Goal: Ask a question

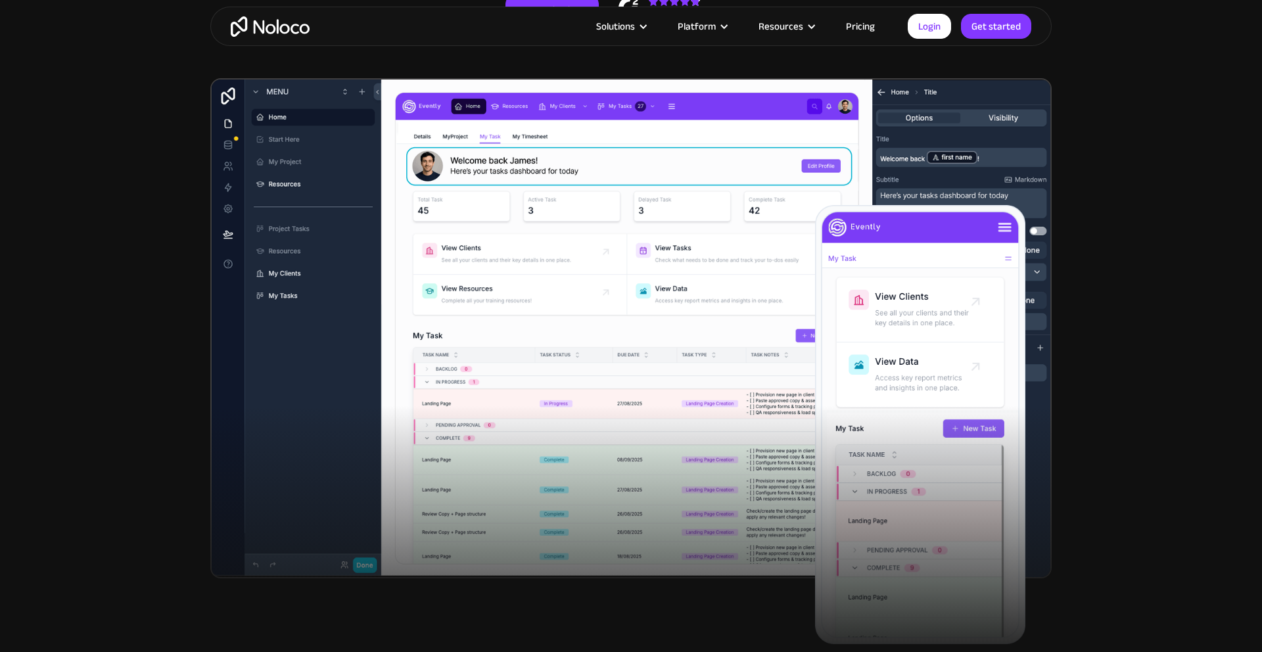
scroll to position [43, 0]
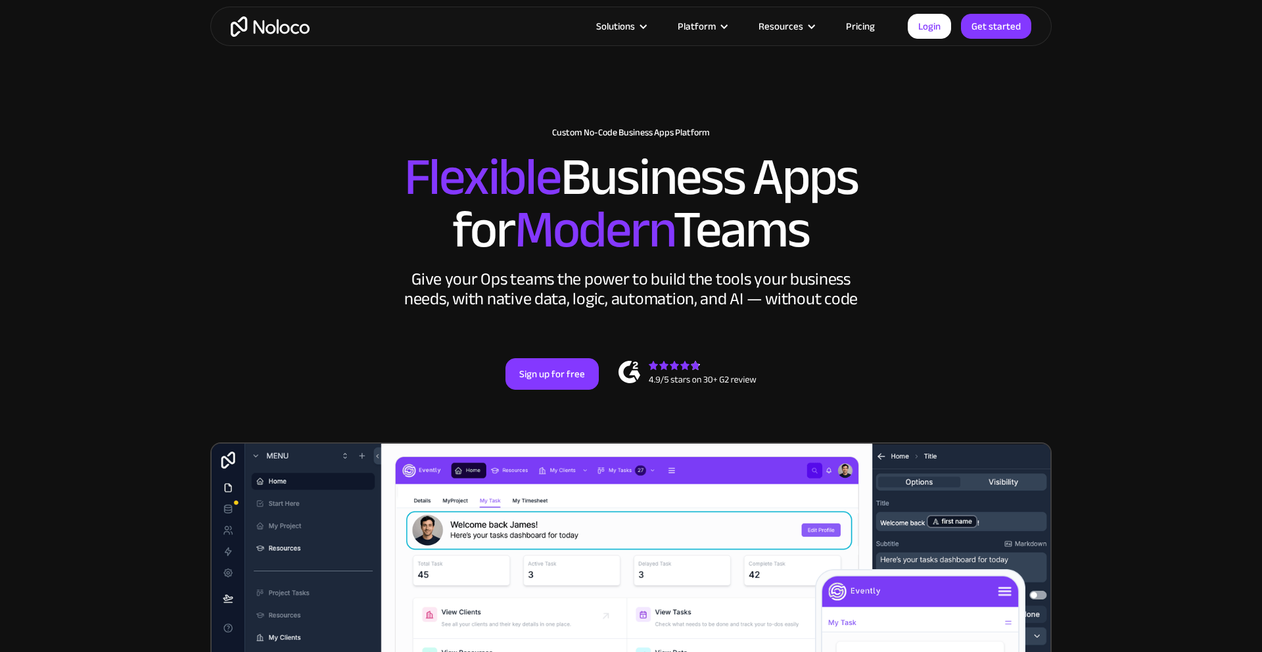
click at [852, 22] on link "Pricing" at bounding box center [861, 26] width 62 height 17
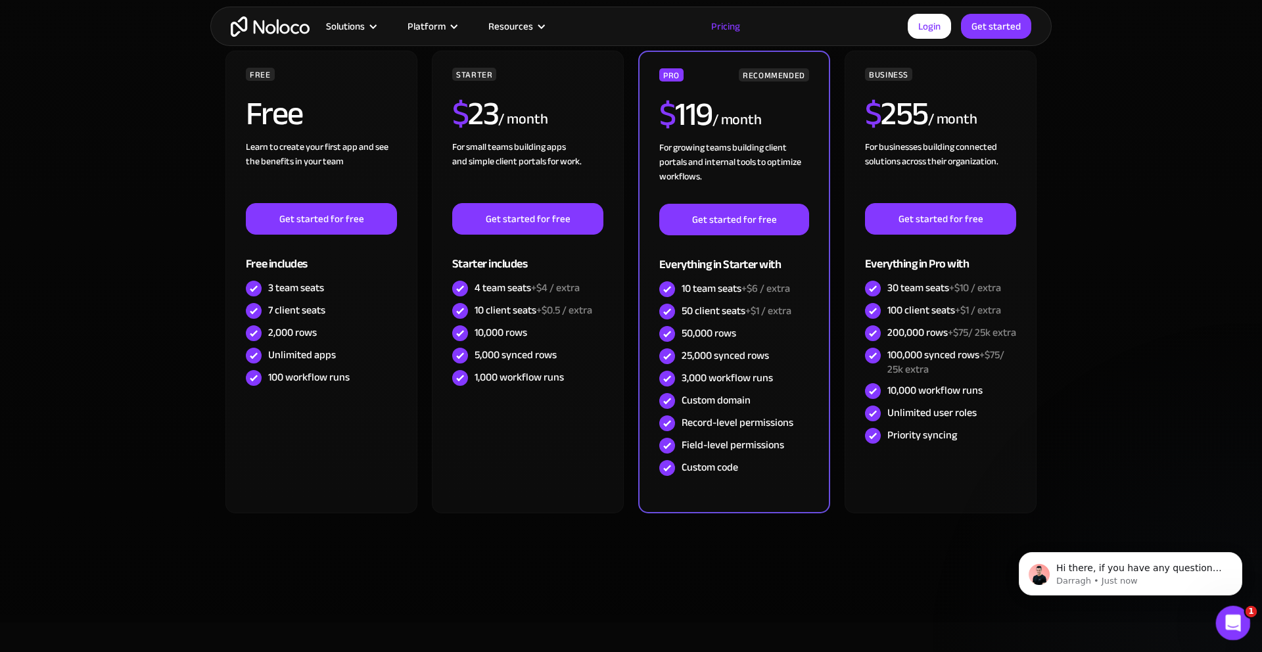
click at [1242, 631] on div "Open Intercom Messenger" at bounding box center [1231, 621] width 43 height 43
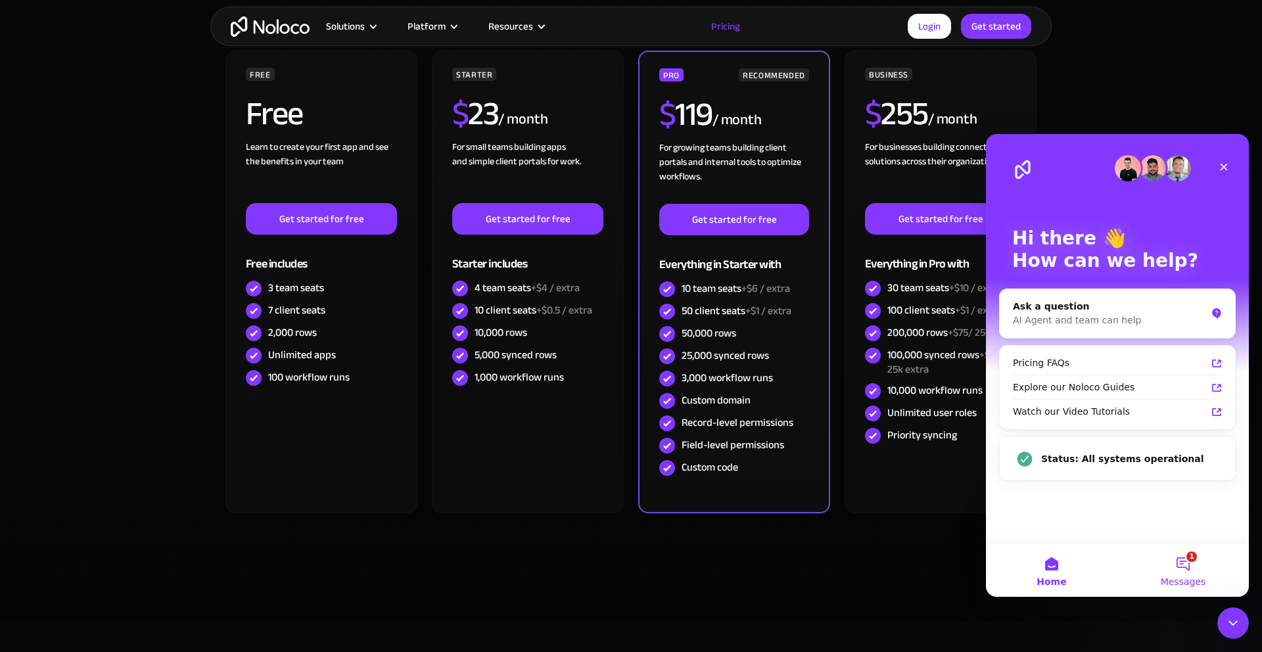
click at [1198, 563] on button "1 Messages" at bounding box center [1184, 570] width 132 height 53
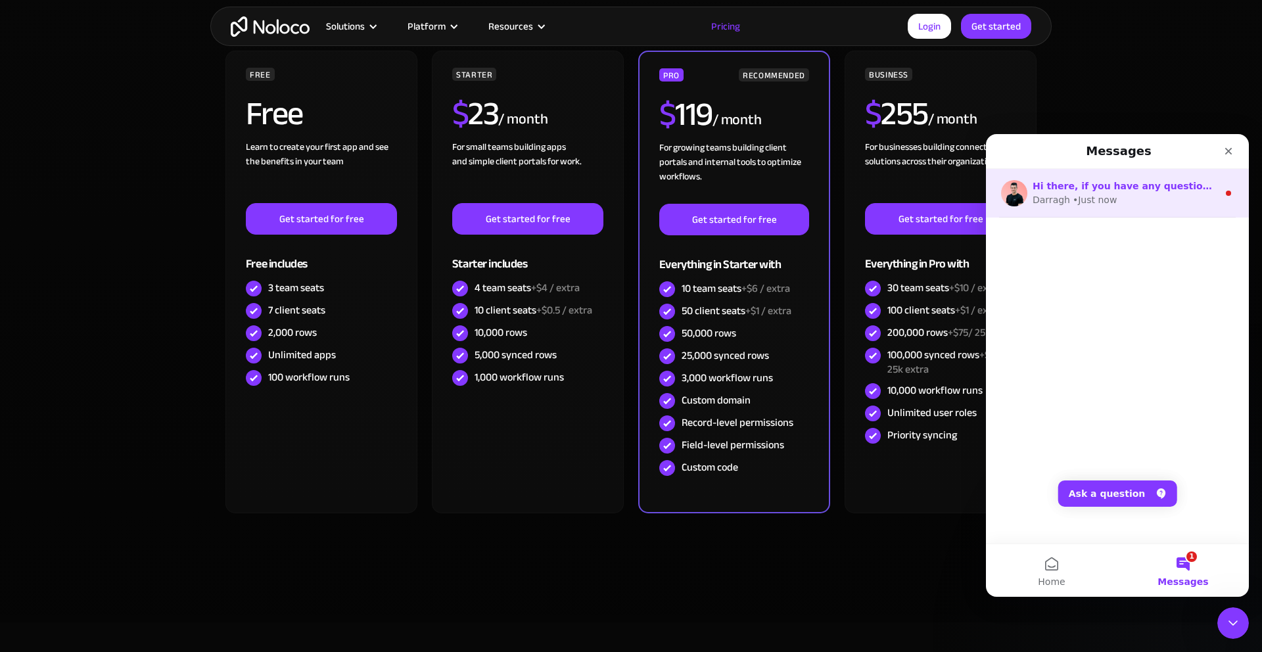
click at [1141, 195] on div "Darragh • Just now" at bounding box center [1125, 200] width 185 height 14
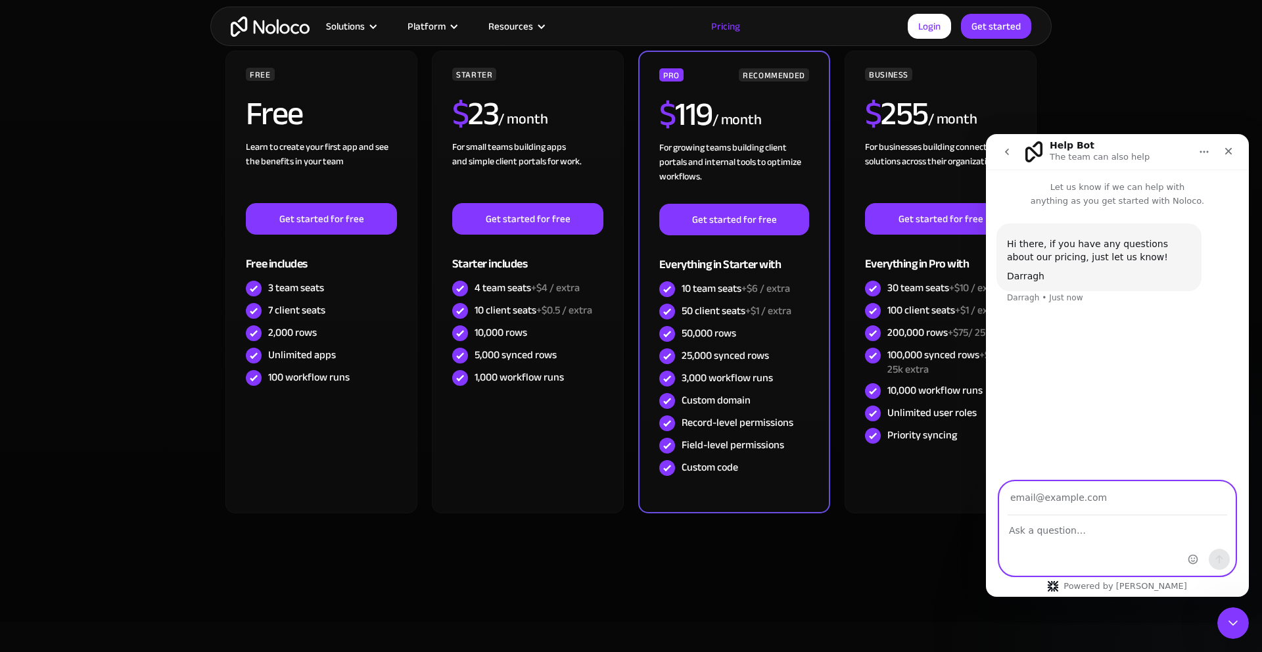
click at [1083, 517] on textarea "Ask a question…" at bounding box center [1117, 527] width 235 height 22
click at [1074, 500] on input "Your email" at bounding box center [1118, 499] width 220 height 34
type input "sharon.spirit@gmail.com"
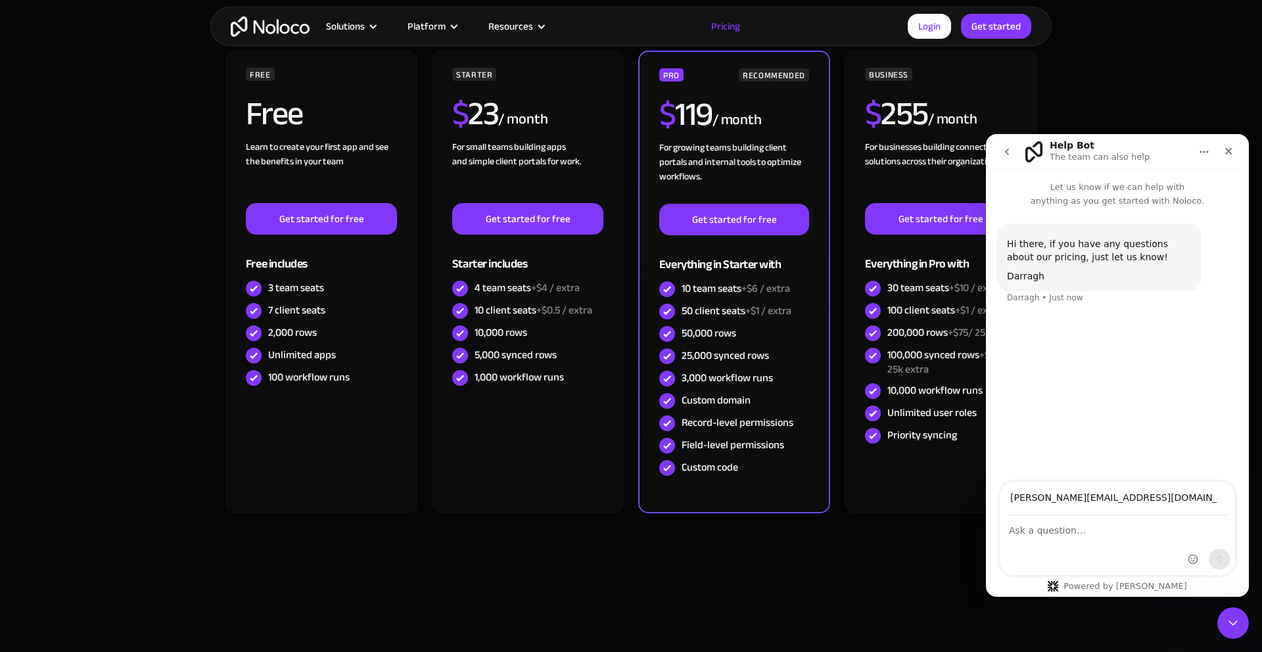
click at [1138, 538] on div "Intercom messenger" at bounding box center [1117, 545] width 235 height 59
click at [1007, 528] on textarea "Ask a question…" at bounding box center [1117, 527] width 235 height 22
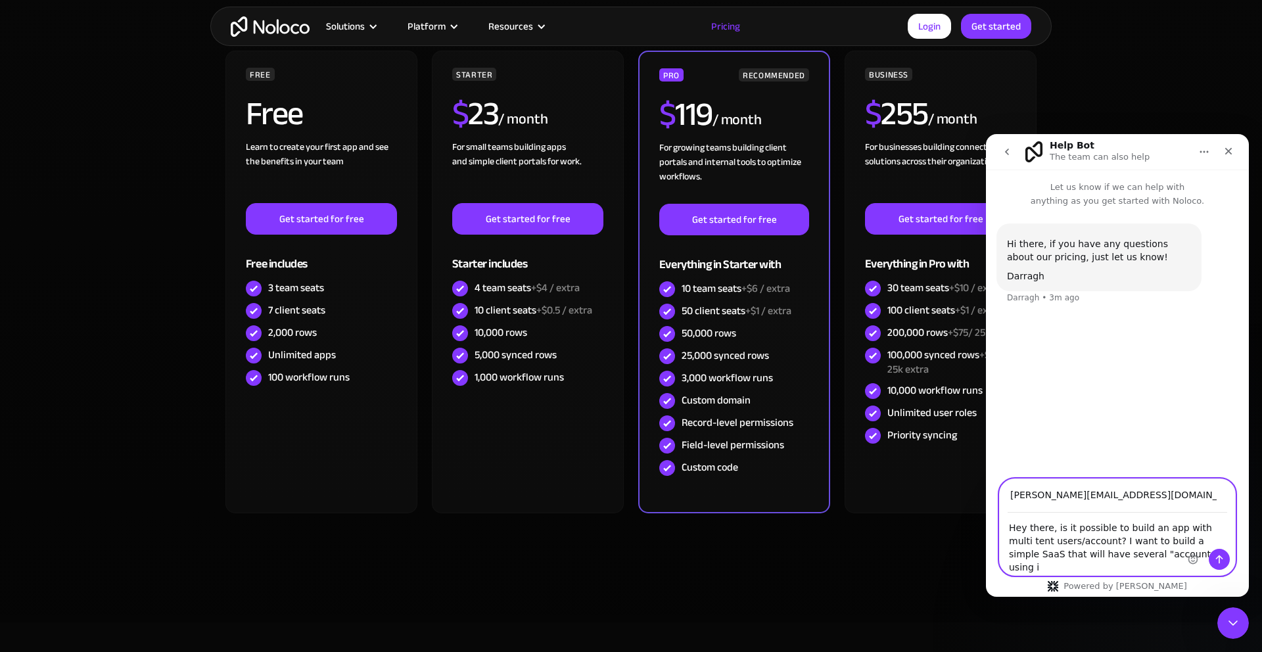
type textarea "Hey there, is it possible to build an app with multi tent users/account? I want…"
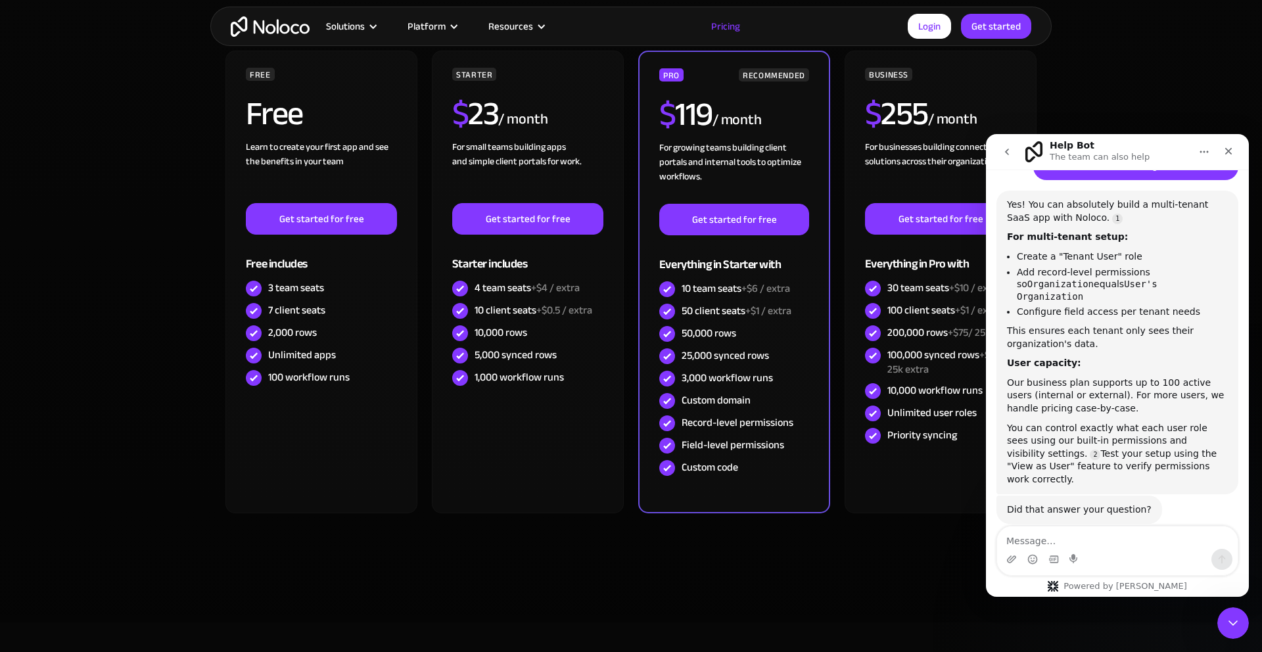
scroll to position [189, 0]
click at [1054, 270] on li "Add record-level permissions so Organization equals User's Organization" at bounding box center [1122, 282] width 211 height 37
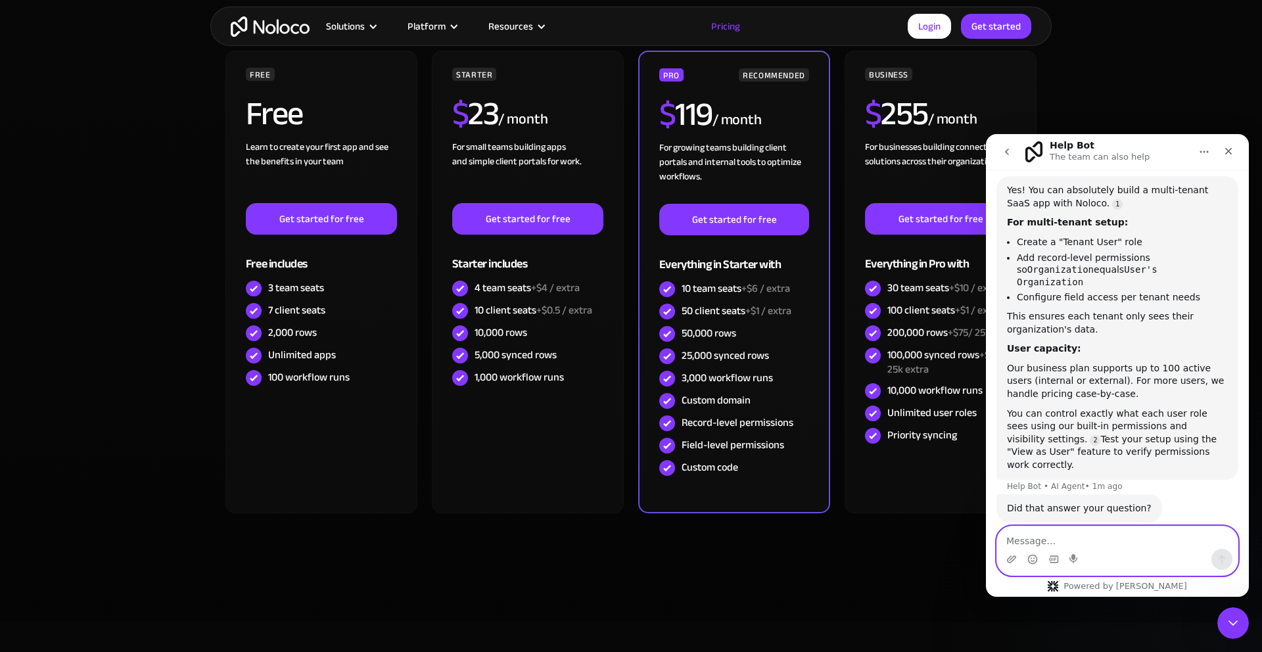
click at [1107, 548] on textarea "Message…" at bounding box center [1117, 538] width 241 height 22
type textarea "Can I talk with a human?"
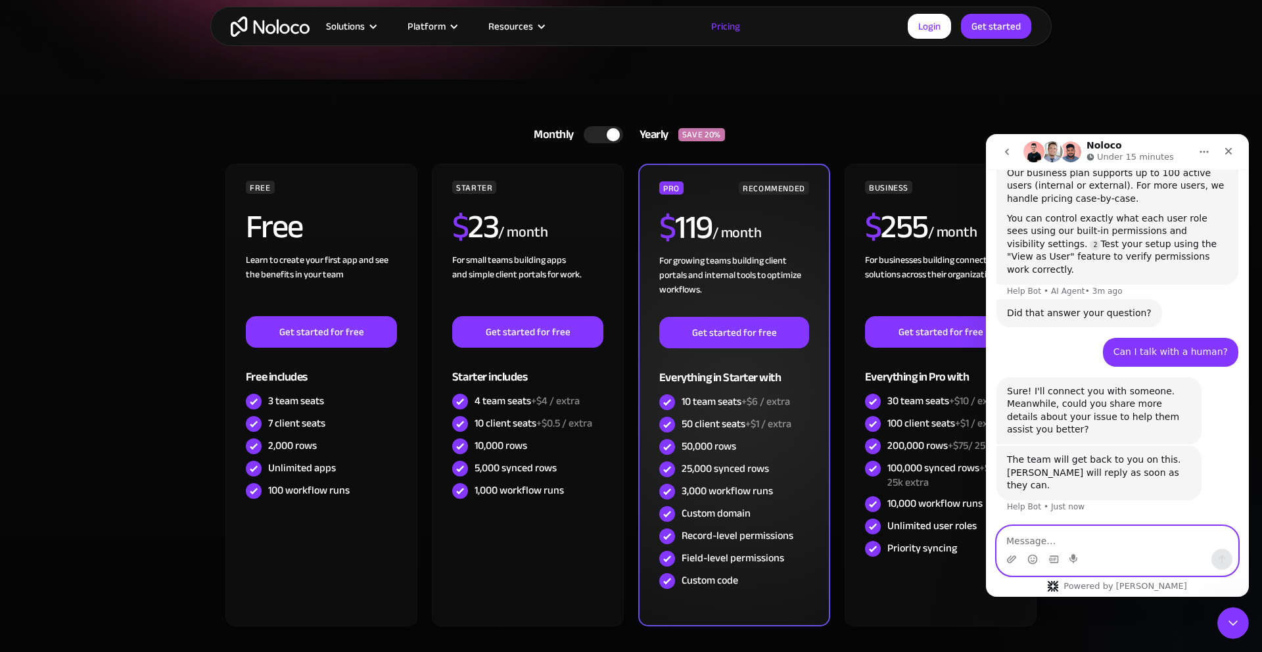
scroll to position [38, 0]
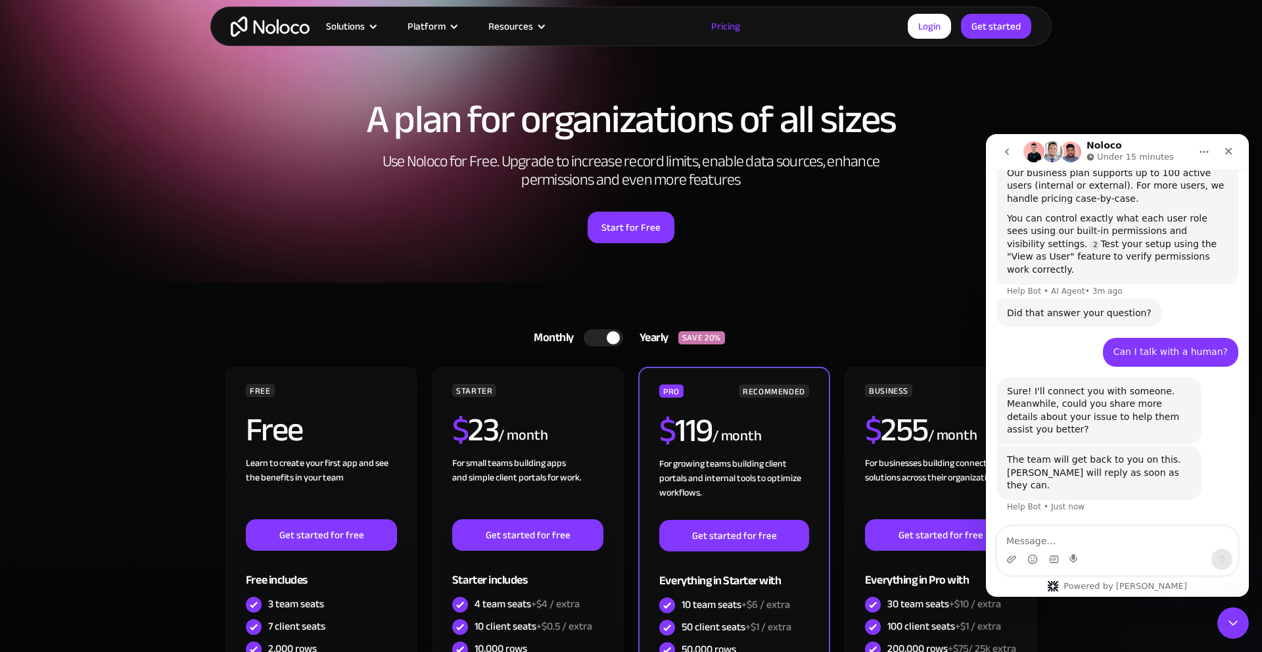
click at [602, 337] on div at bounding box center [603, 337] width 39 height 17
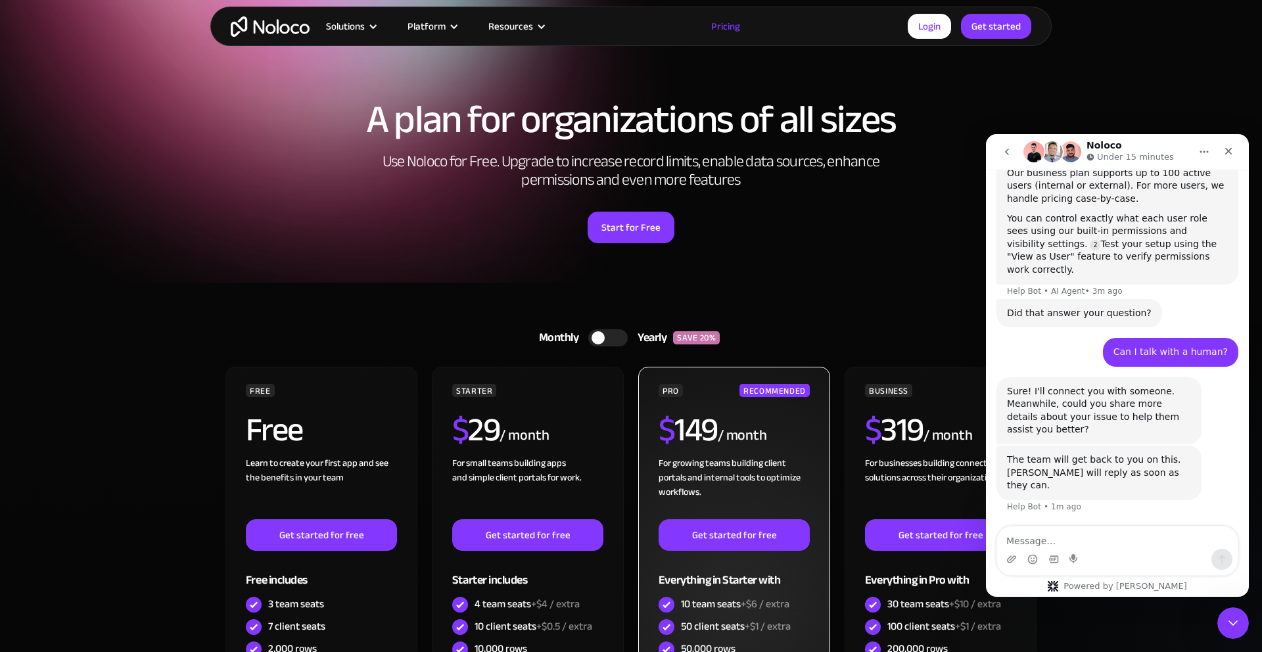
scroll to position [296, 0]
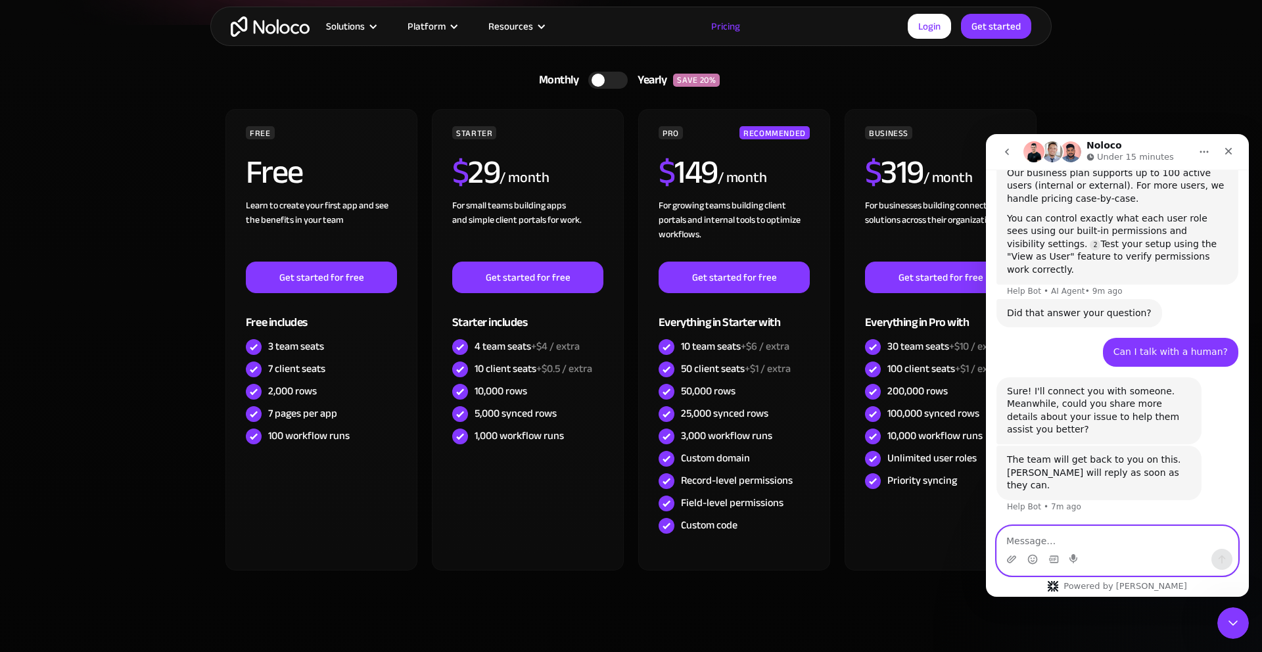
click at [1116, 544] on textarea "Message…" at bounding box center [1117, 538] width 241 height 22
paste textarea "Multi-Tenant Applications"
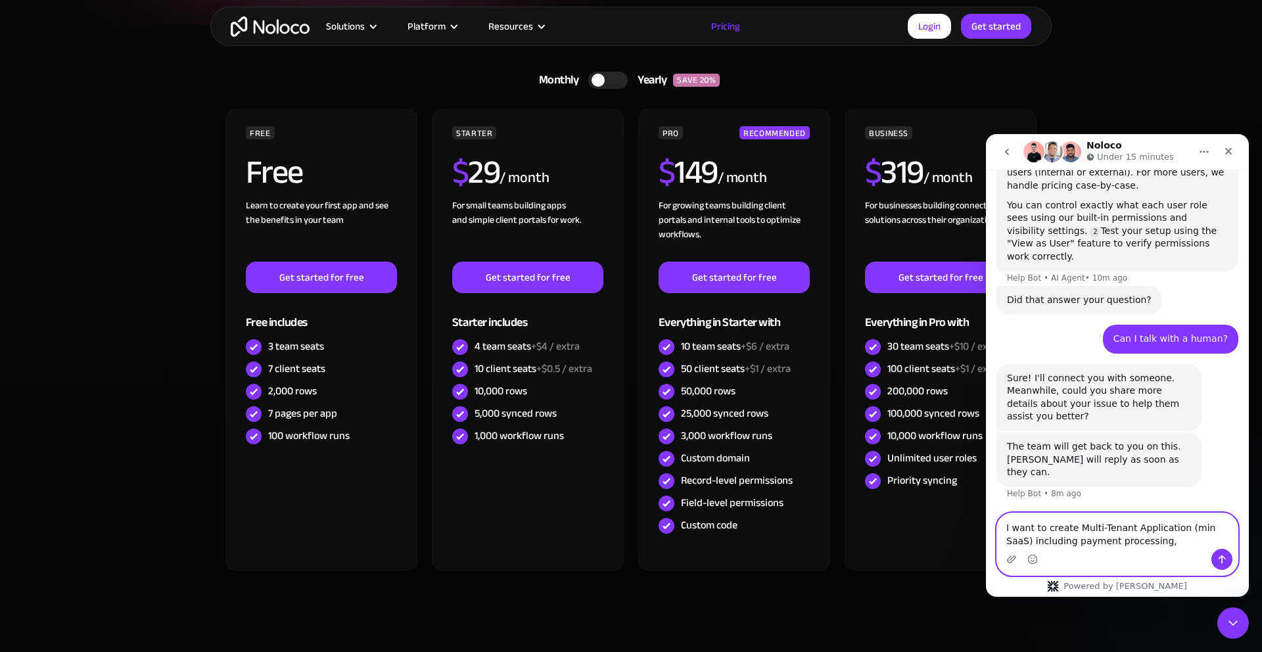
click at [1148, 546] on textarea "I want to create Multi-Tenant Application (min SaaS) including payment processi…" at bounding box center [1117, 532] width 241 height 36
type textarea "I want to create Multi-Tenant Application (min SaaS) including payment processi…"
click at [1195, 554] on div "Intercom messenger" at bounding box center [1117, 559] width 241 height 21
click at [1190, 548] on textarea "I want to create Multi-Tenant Application (min SaaS) including payment processi…" at bounding box center [1117, 532] width 241 height 36
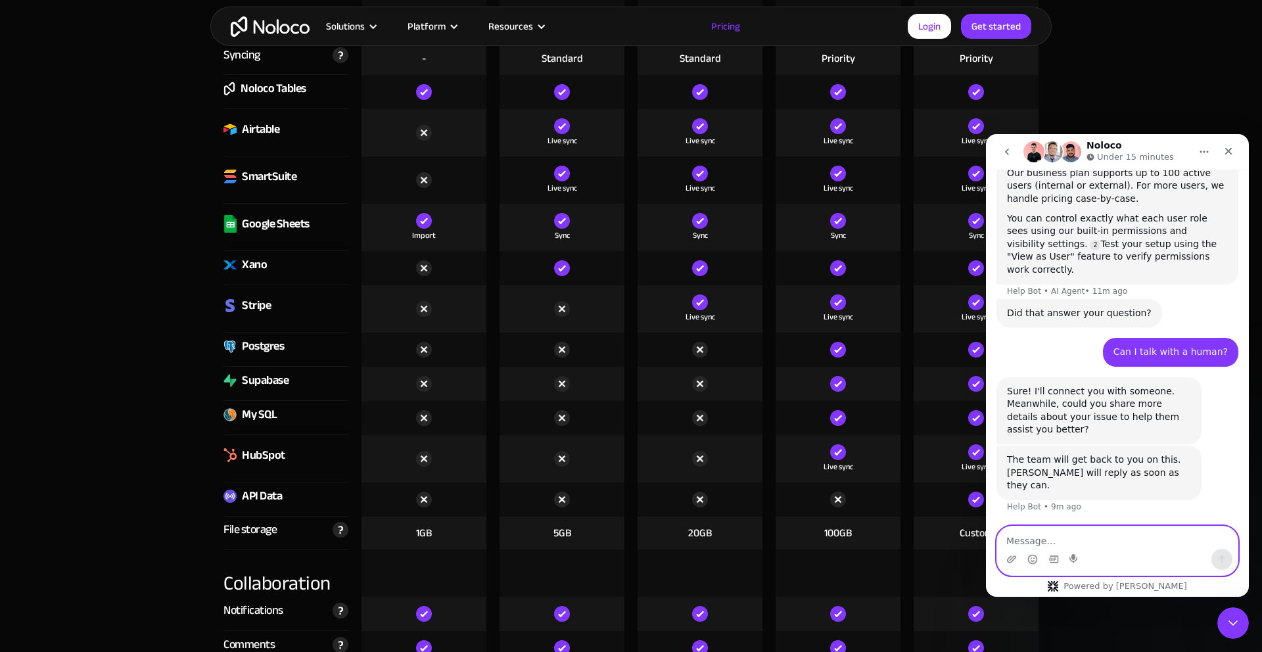
scroll to position [1841, 0]
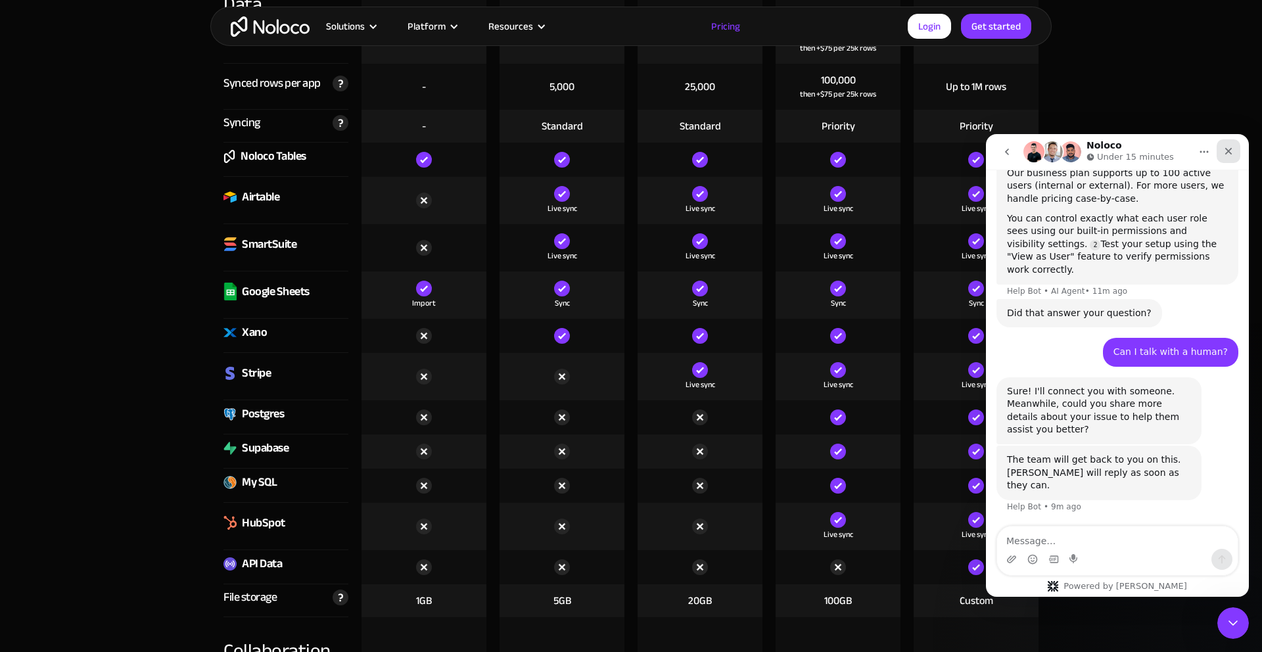
click at [1231, 149] on icon "Close" at bounding box center [1229, 151] width 7 height 7
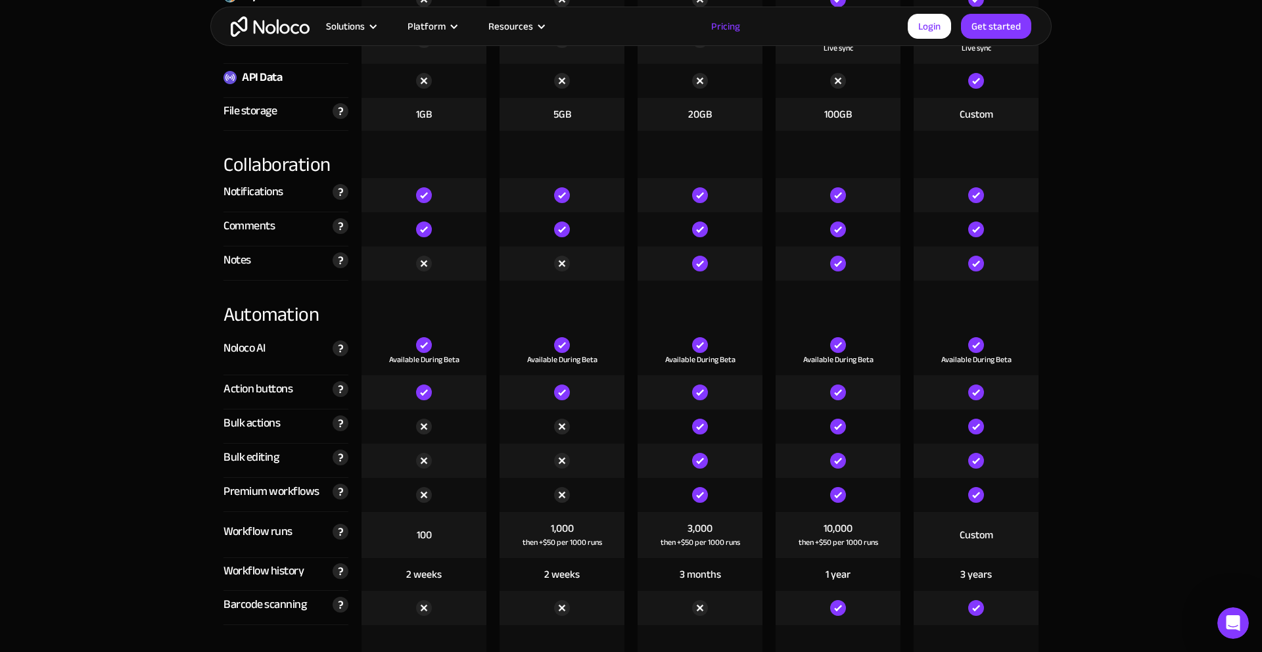
scroll to position [2260, 0]
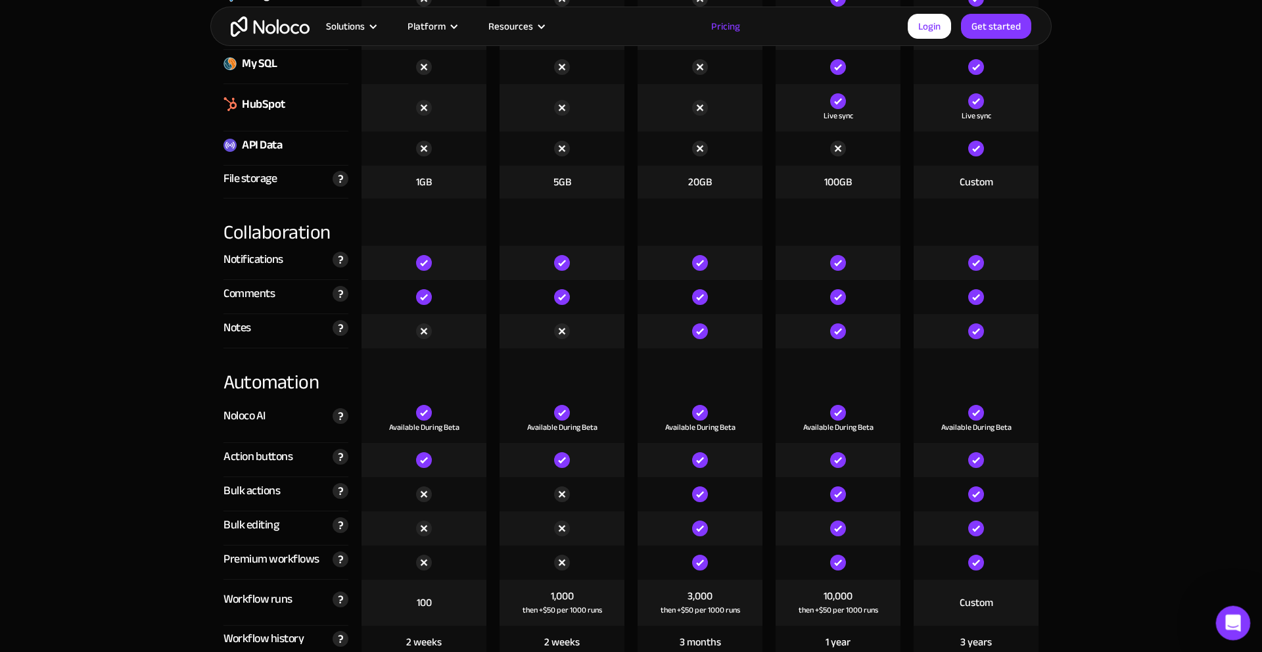
click at [1232, 628] on icon "Open Intercom Messenger" at bounding box center [1232, 622] width 22 height 22
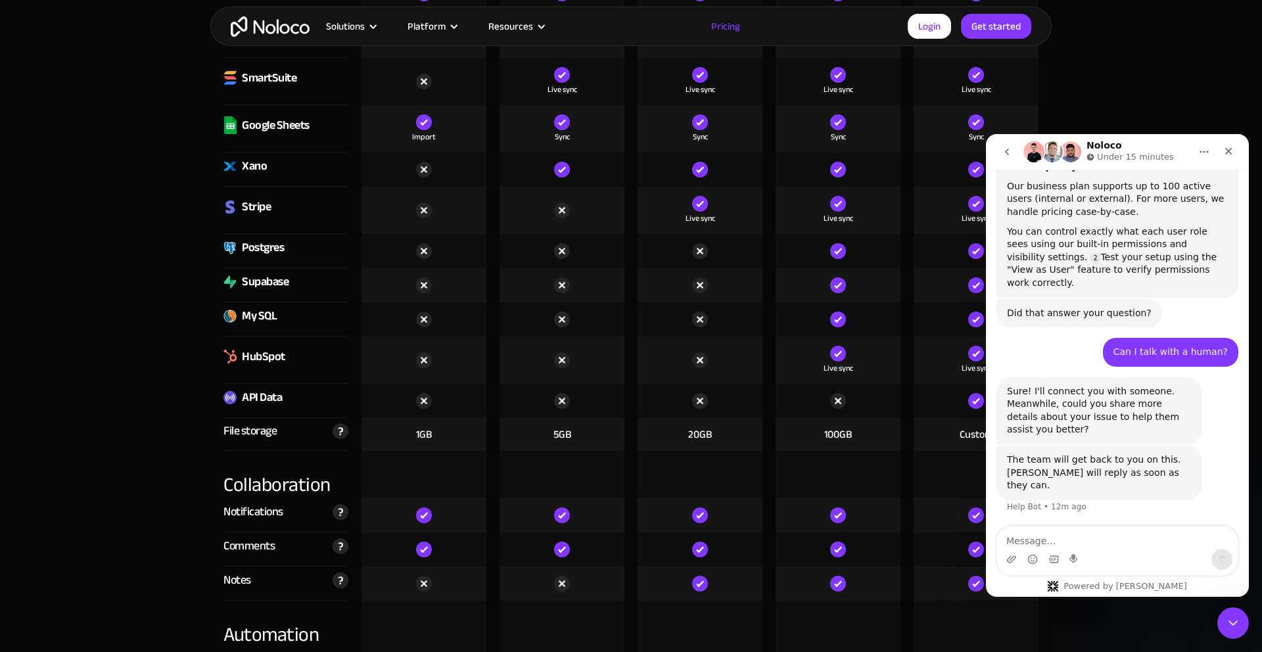
scroll to position [1999, 0]
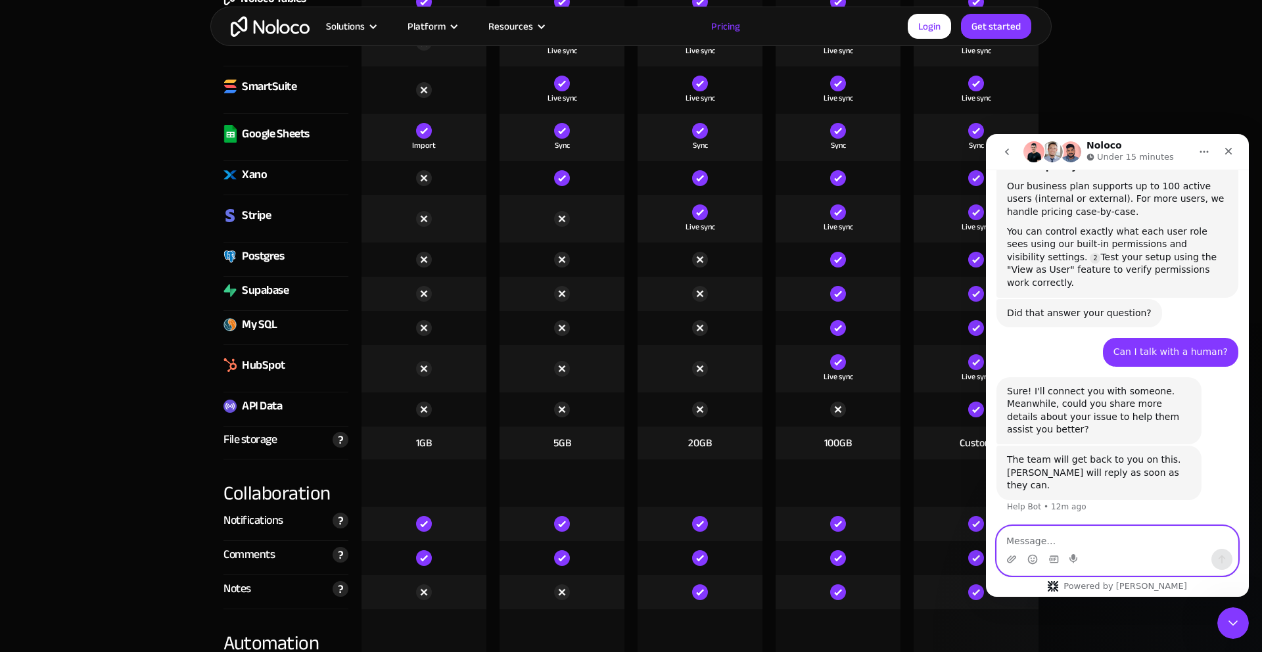
paste textarea "Hello [Support Team], I’m planning to create a mini SaaS product that will serv…"
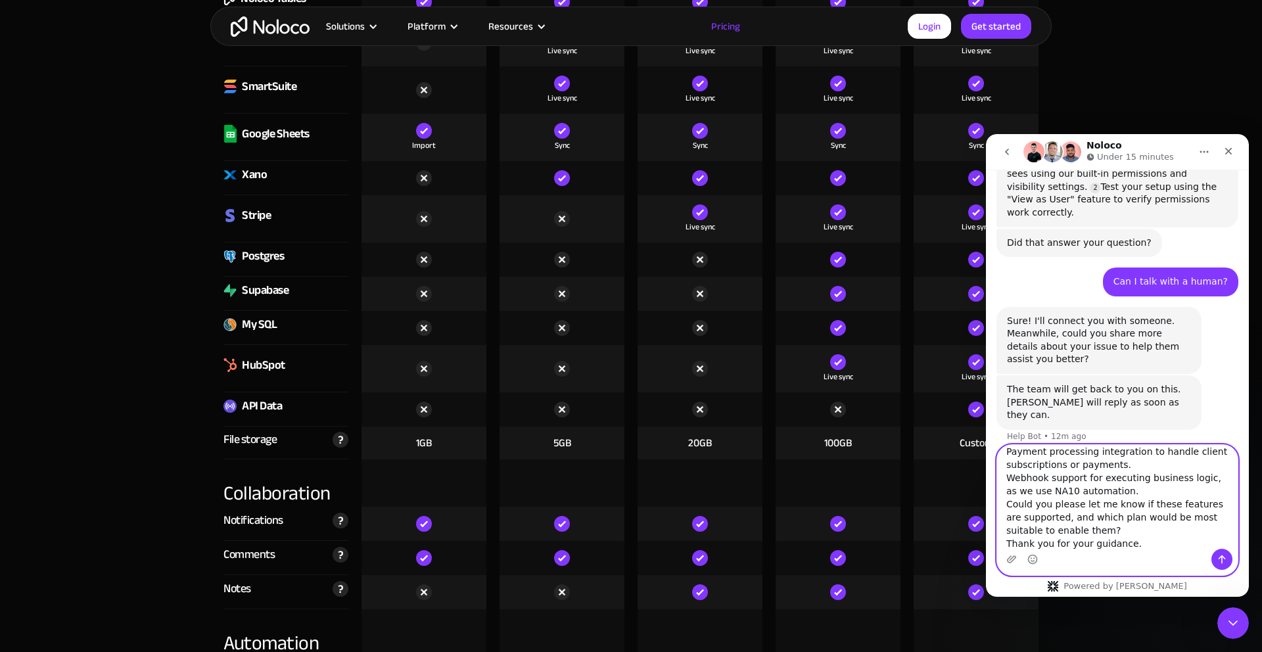
scroll to position [467, 0]
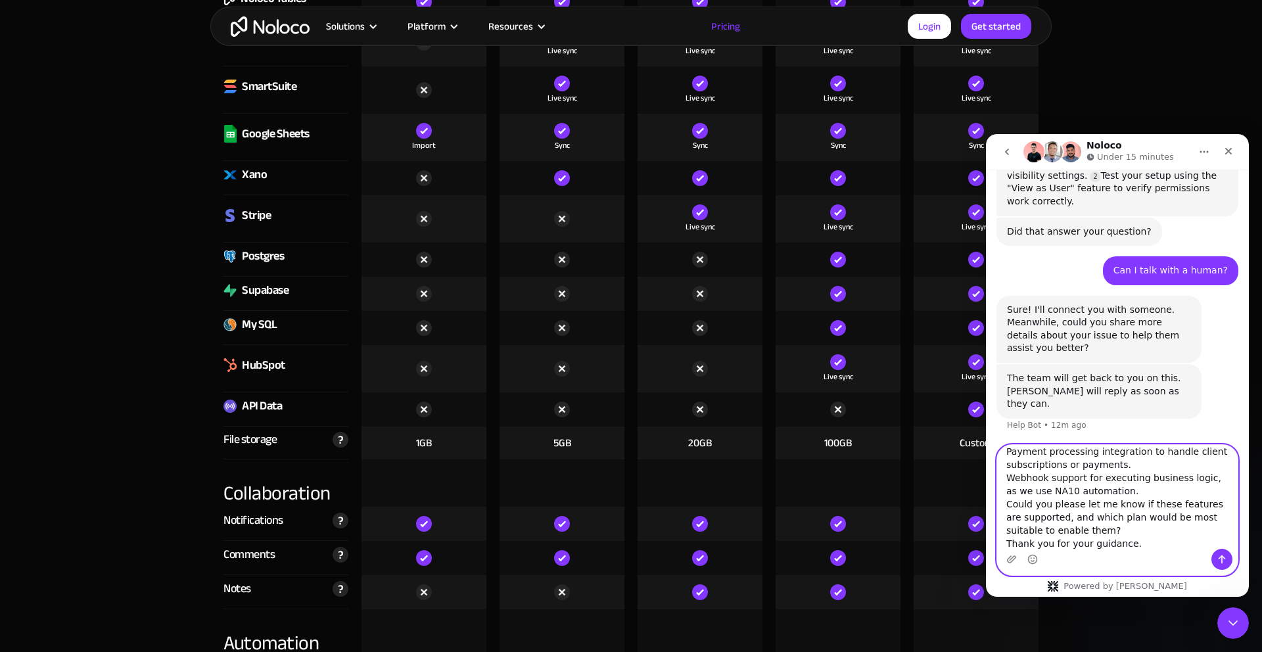
click at [1042, 495] on textarea "Hello [Support Team], I’m planning to create a mini SaaS product that will serv…" at bounding box center [1117, 497] width 241 height 104
click at [1010, 504] on textarea "Hello [Support Team], I’m planning to create a mini SaaS product that will serv…" at bounding box center [1117, 497] width 241 height 104
drag, startPoint x: 1097, startPoint y: 461, endPoint x: 1030, endPoint y: 453, distance: 67.5
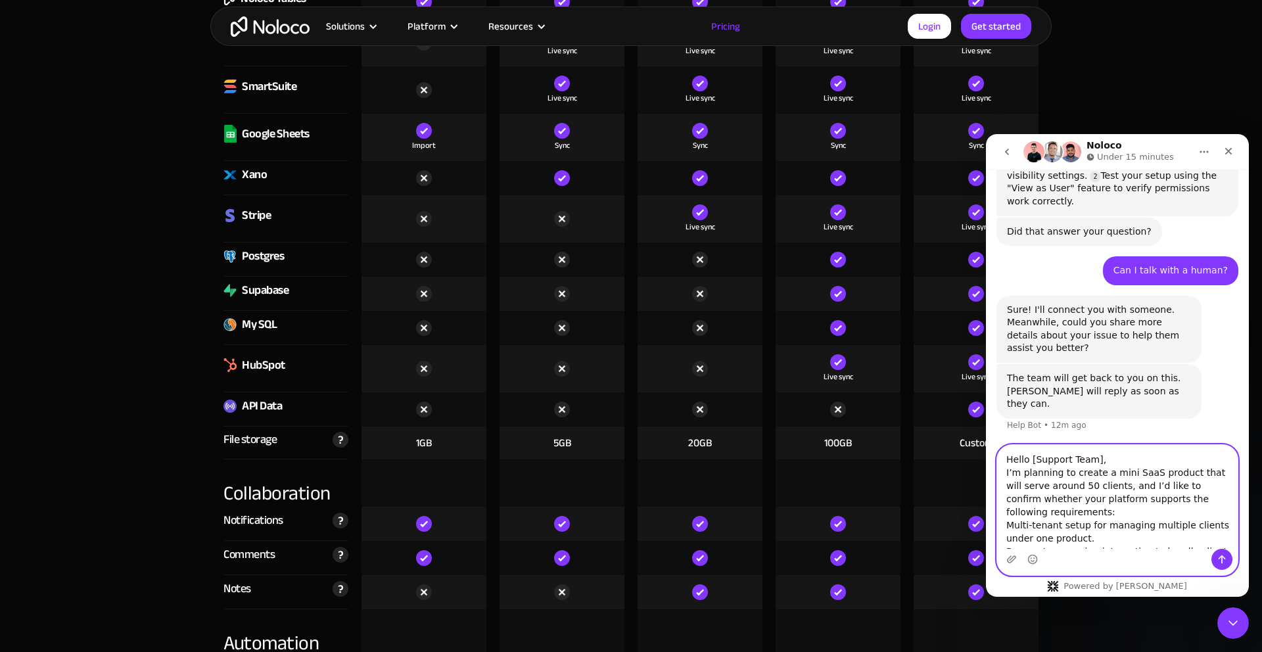
click at [1030, 453] on textarea "Hello [Support Team], I’m planning to create a mini SaaS product that will serv…" at bounding box center [1117, 497] width 241 height 104
type textarea "Hello , I’m planning to create a mini SaaS product that will serve around 50 cl…"
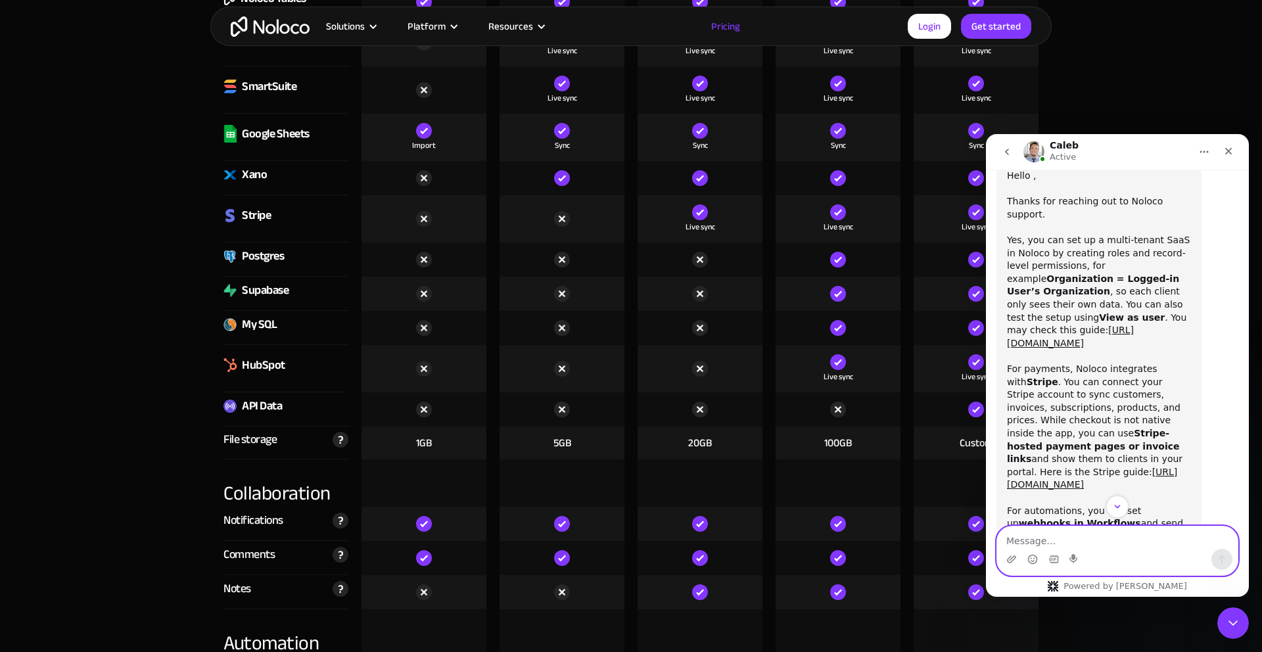
scroll to position [1084, 0]
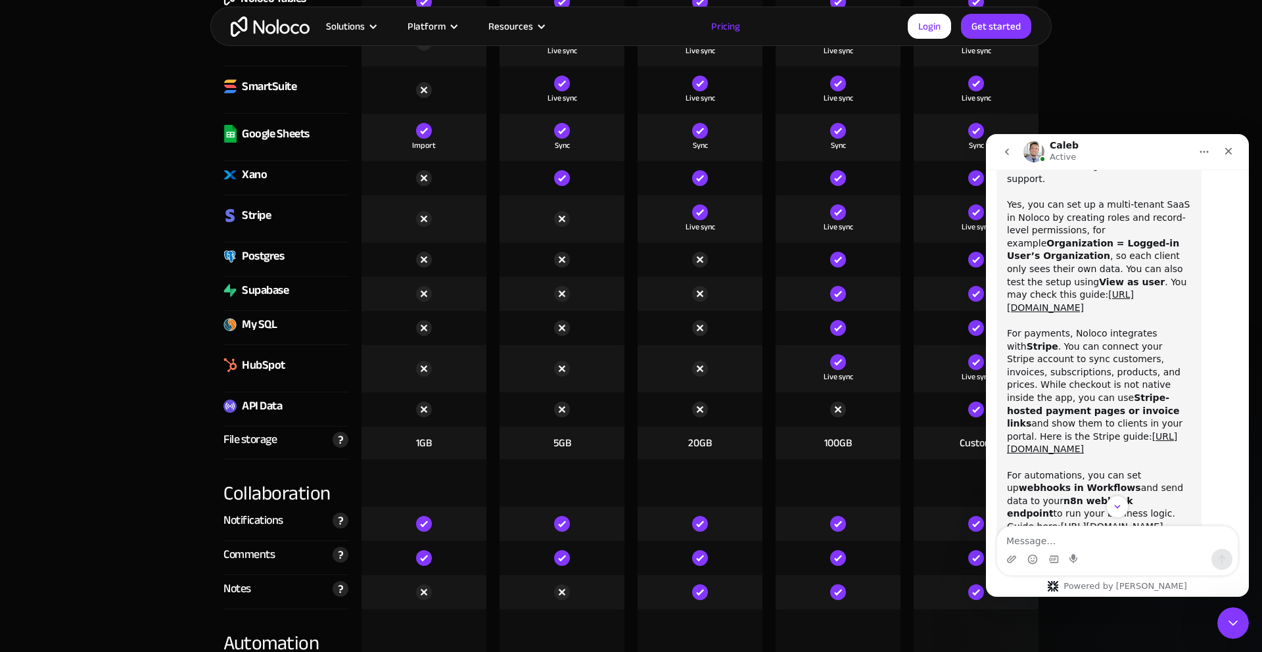
click at [1080, 546] on div "With about 50 clients, the Pro plan may be a good fit since it includes 50 clie…" at bounding box center [1099, 610] width 184 height 129
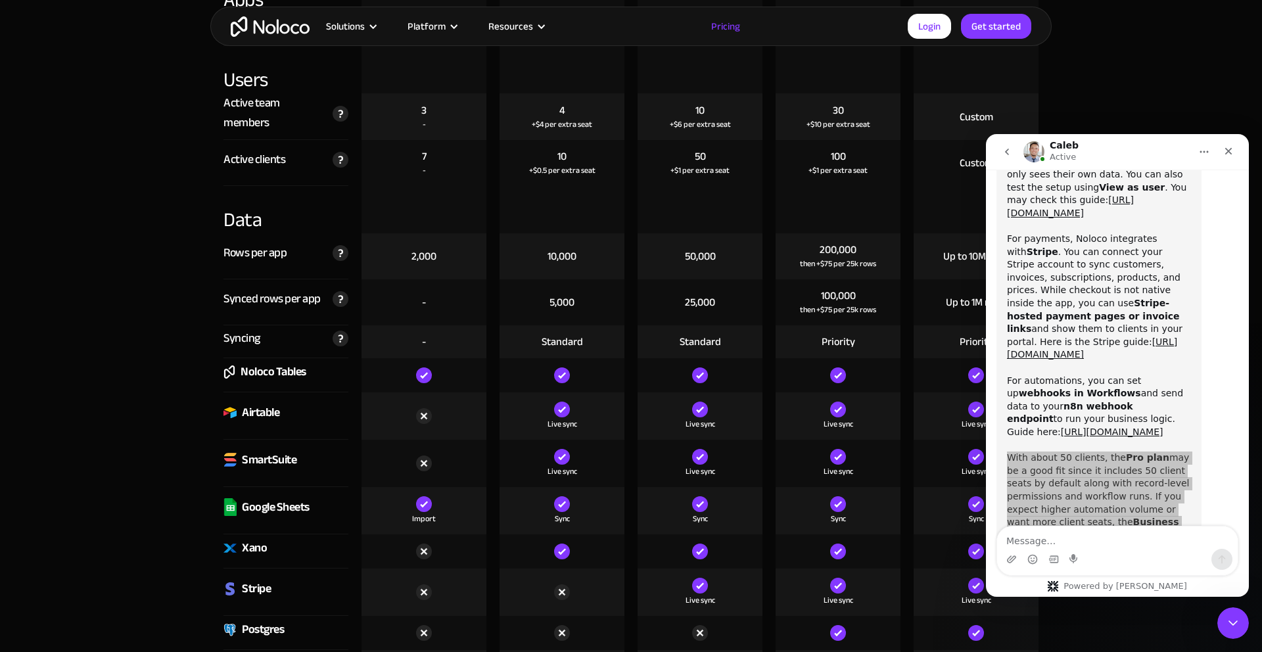
scroll to position [1617, 0]
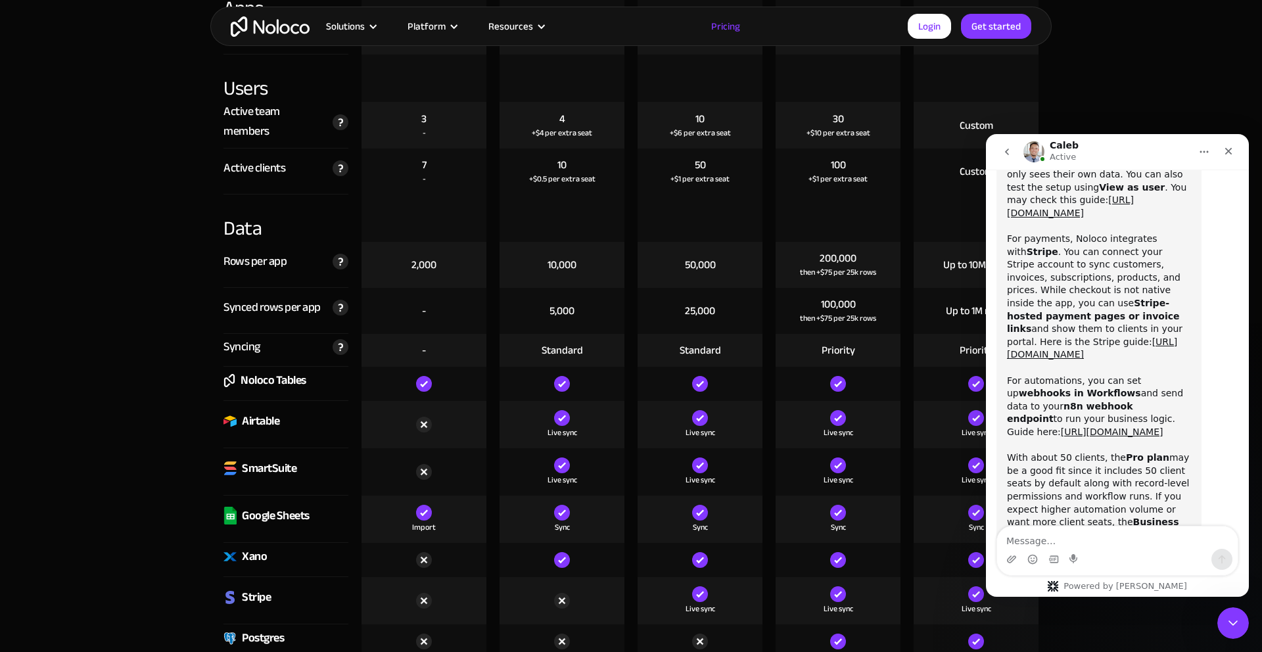
click at [1018, 550] on div "Intercom messenger" at bounding box center [1117, 559] width 241 height 21
click at [1036, 535] on textarea "Message…" at bounding box center [1117, 538] width 241 height 22
type textarea "tnx for all the details"
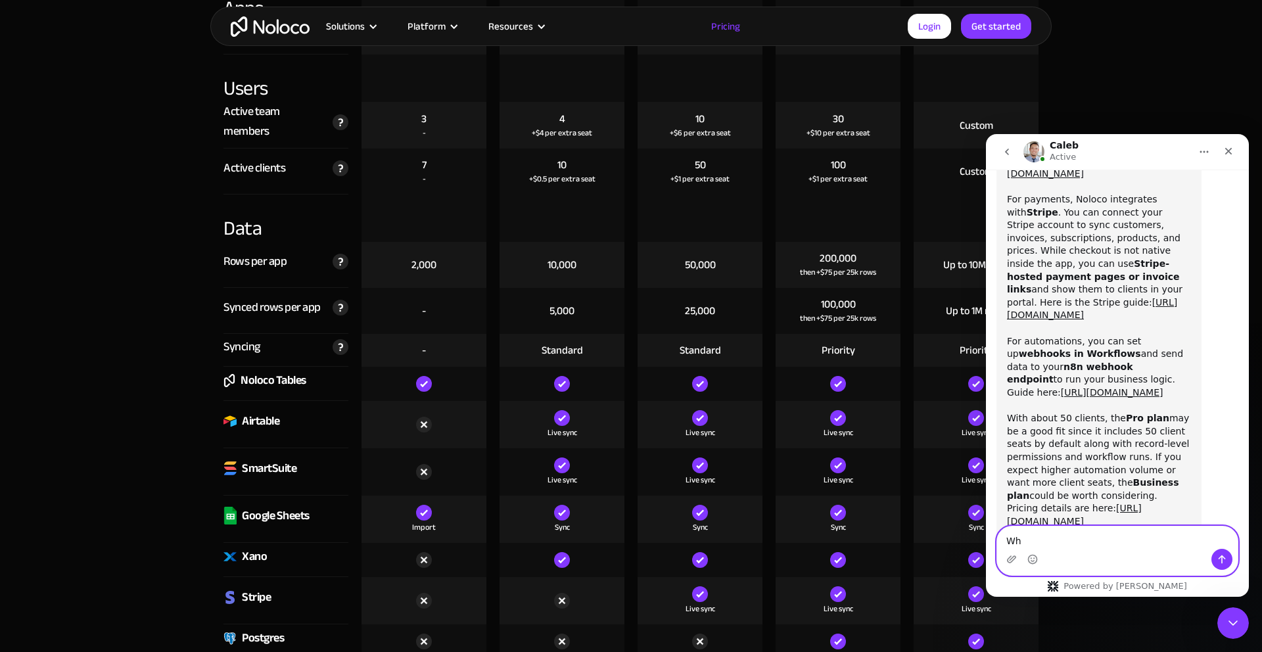
type textarea "W"
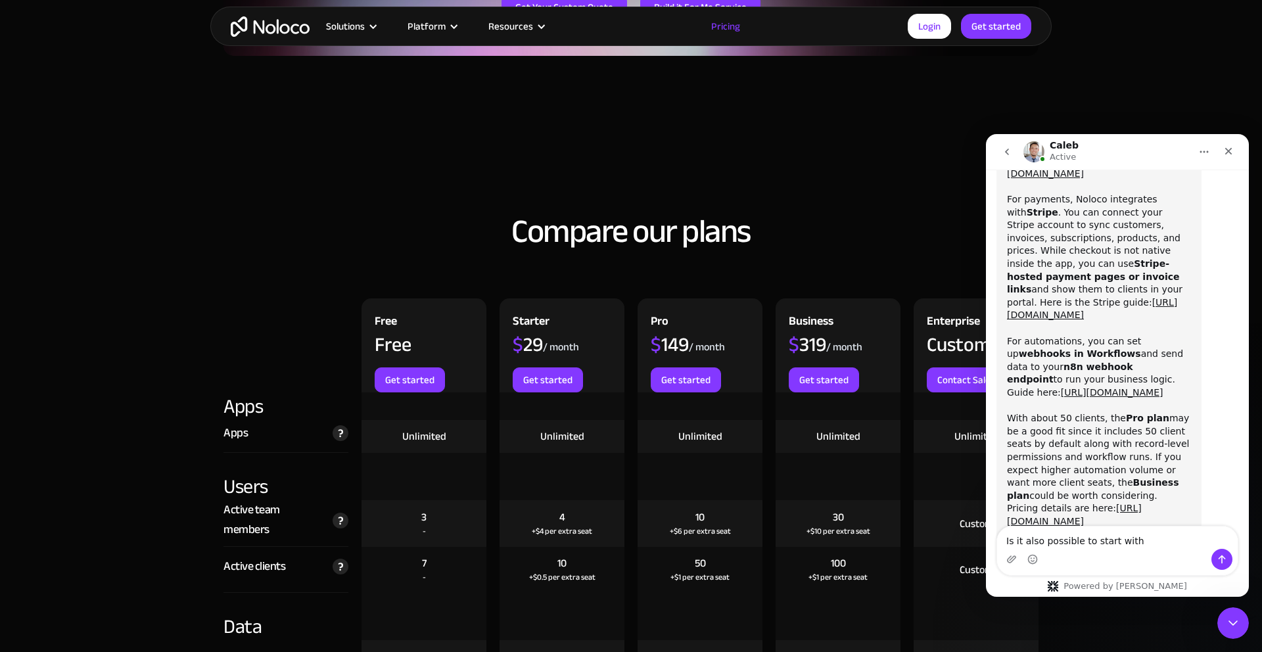
click at [531, 335] on div "$ 29" at bounding box center [528, 345] width 30 height 20
click at [530, 335] on div "$ 29" at bounding box center [528, 345] width 30 height 20
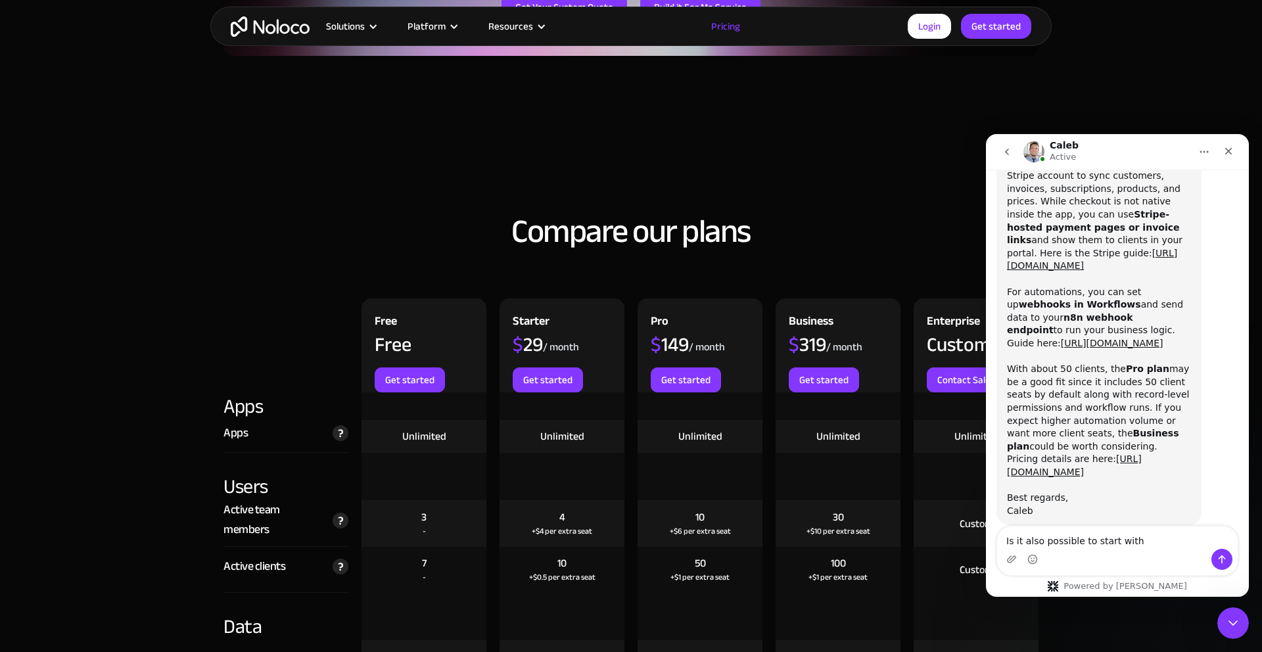
click at [536, 320] on div "Starter" at bounding box center [531, 323] width 37 height 23
copy div "Starter"
click at [1162, 540] on textarea "Is it also possible to start with" at bounding box center [1117, 538] width 241 height 22
paste textarea "Starter"
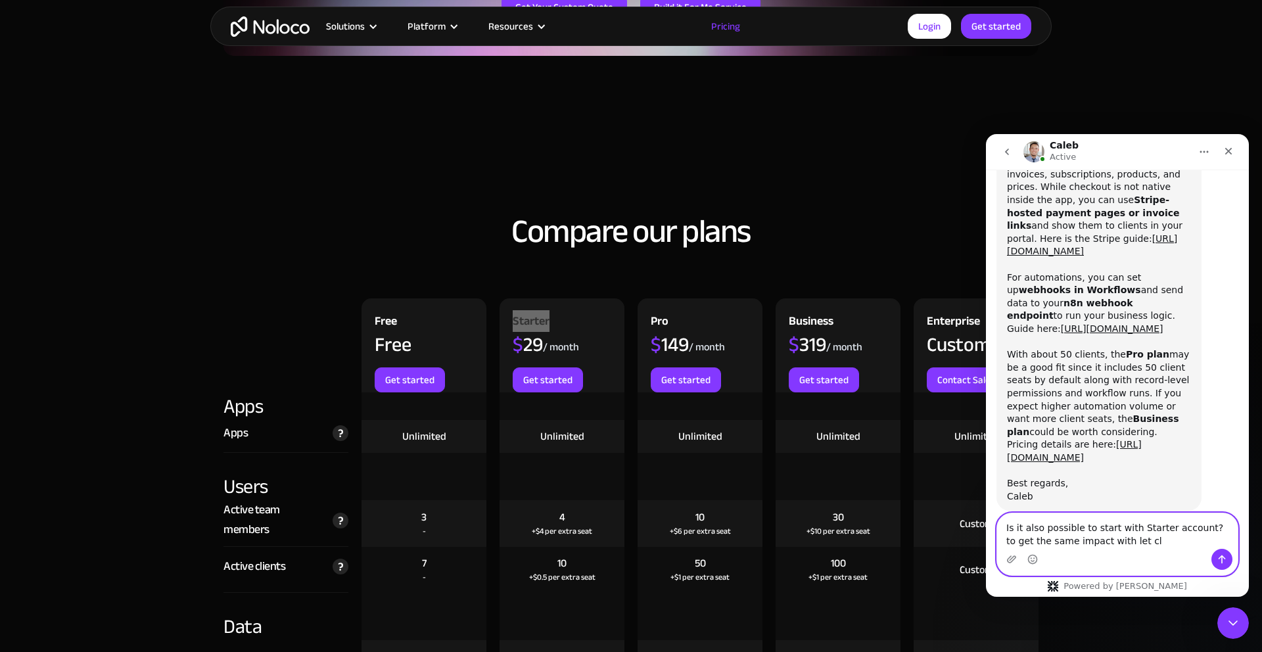
scroll to position [1232, 0]
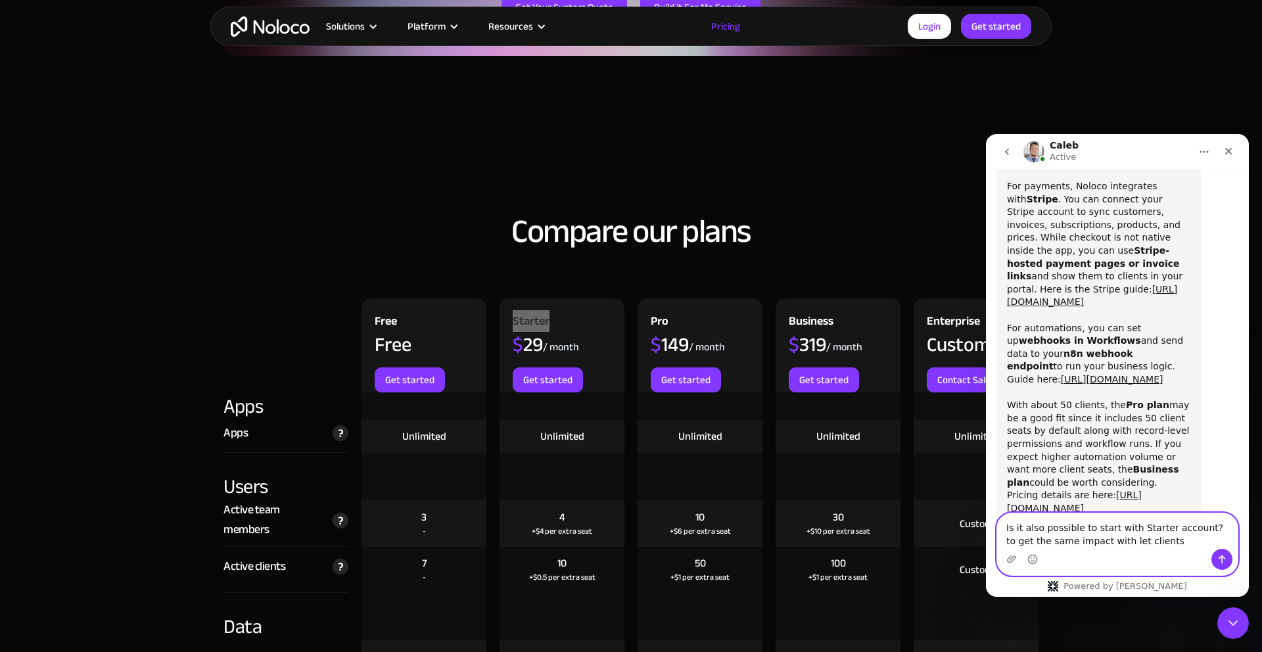
type textarea "Is it also possible to start with Starter account? to get the same impact with …"
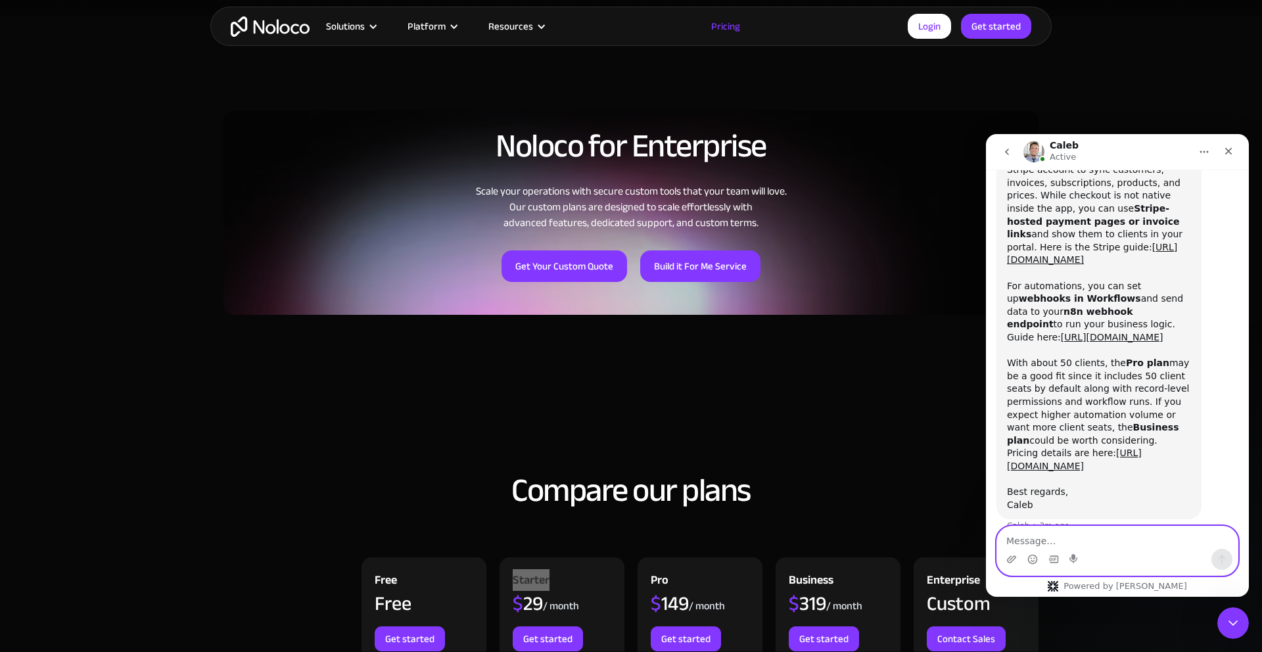
scroll to position [892, 0]
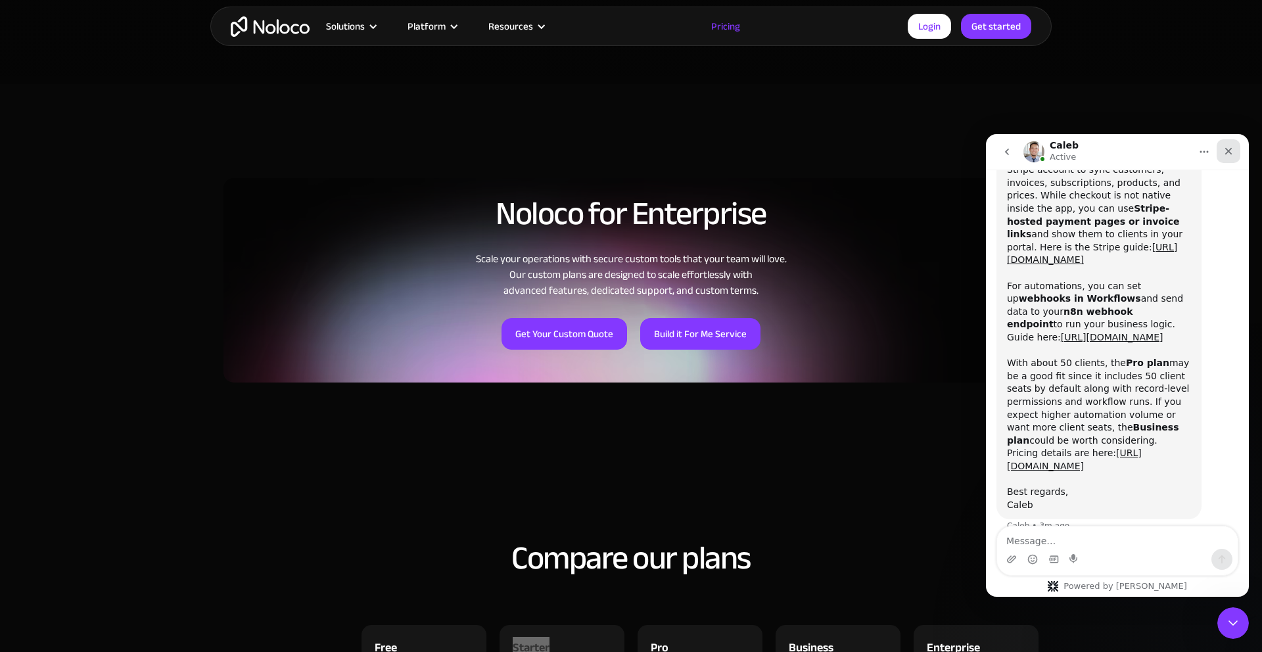
click at [1226, 154] on icon "Close" at bounding box center [1229, 151] width 7 height 7
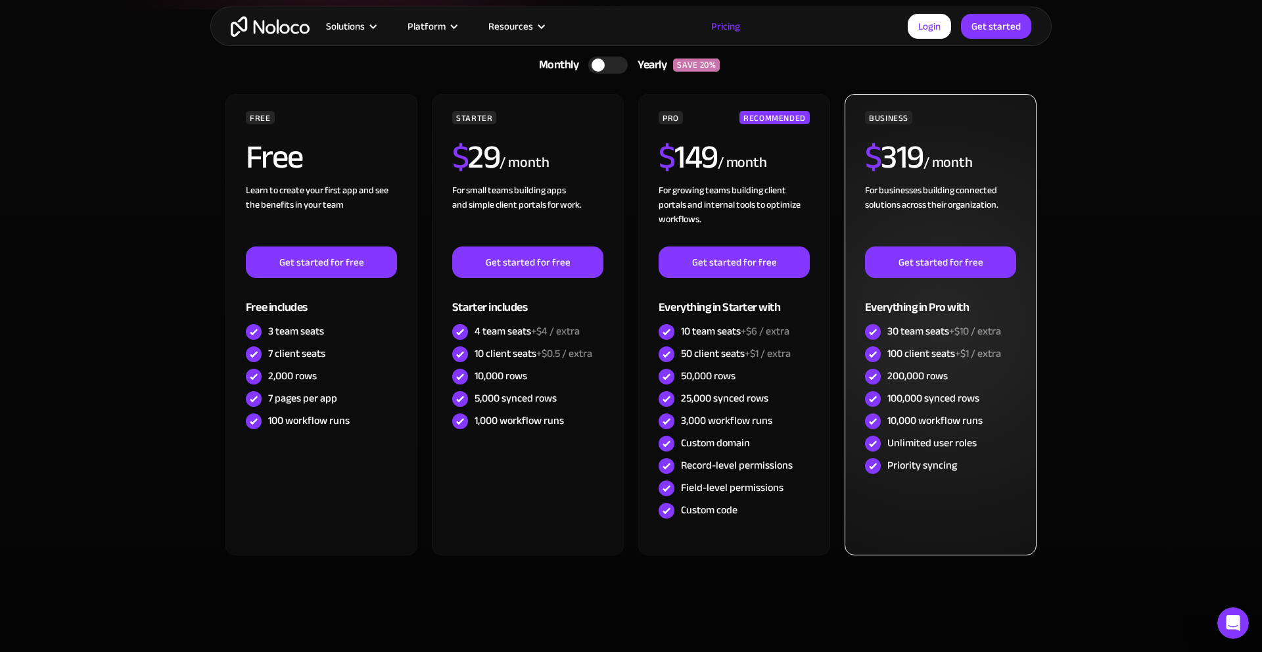
scroll to position [14, 0]
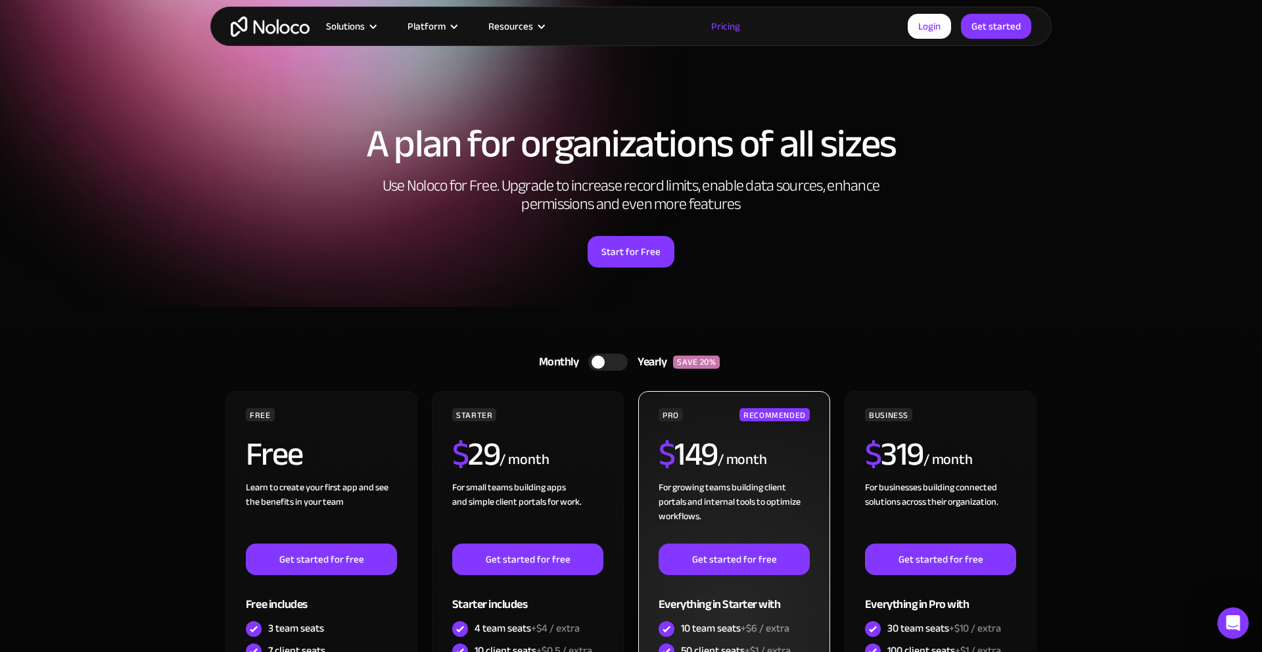
click at [677, 453] on h2 "$ 149" at bounding box center [688, 454] width 59 height 33
click at [677, 454] on h2 "$ 149" at bounding box center [688, 454] width 59 height 33
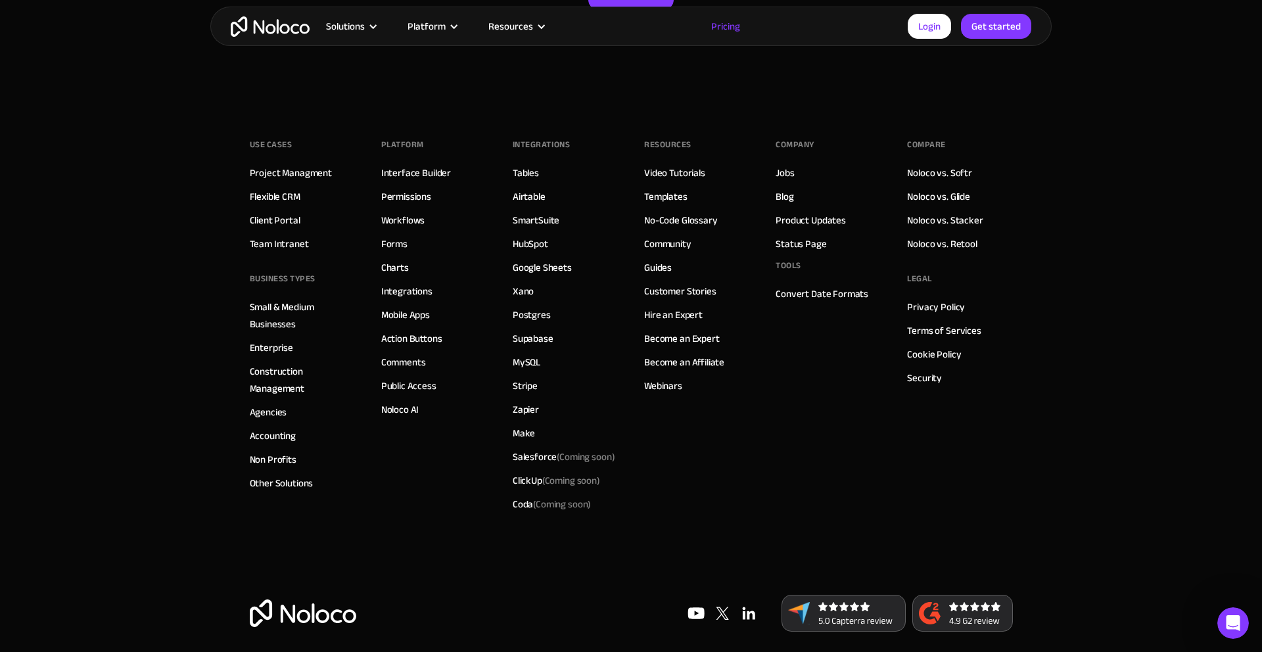
scroll to position [6696, 0]
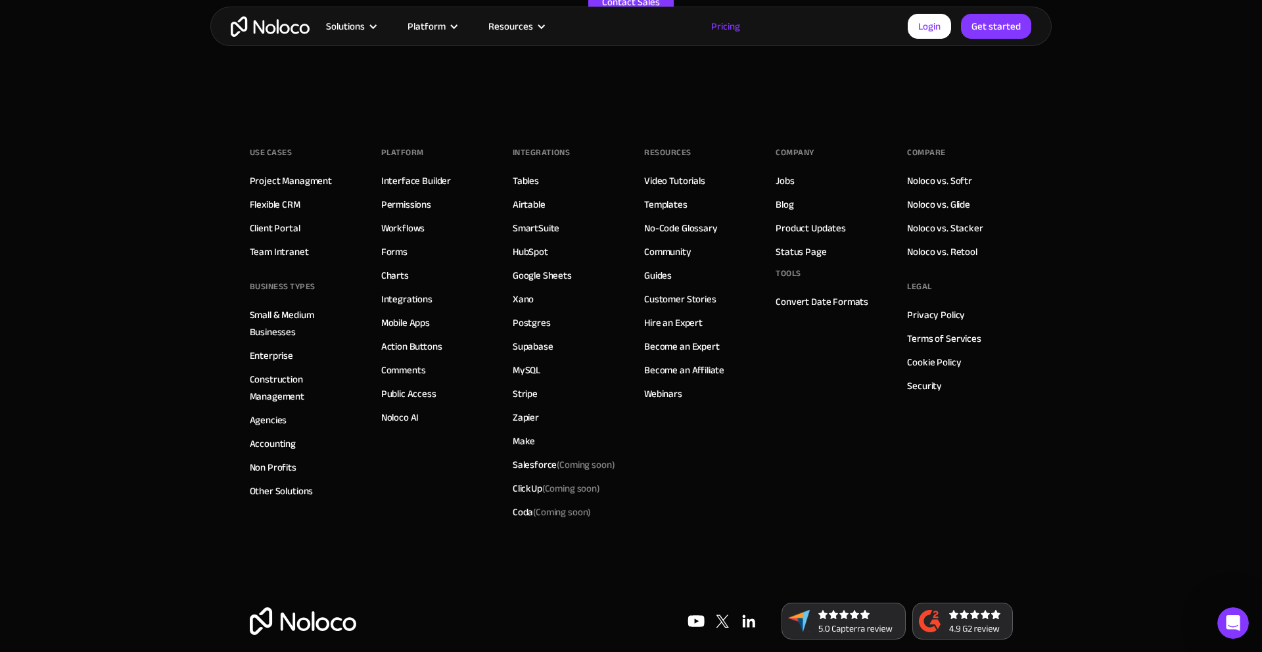
click at [741, 608] on img at bounding box center [749, 621] width 26 height 26
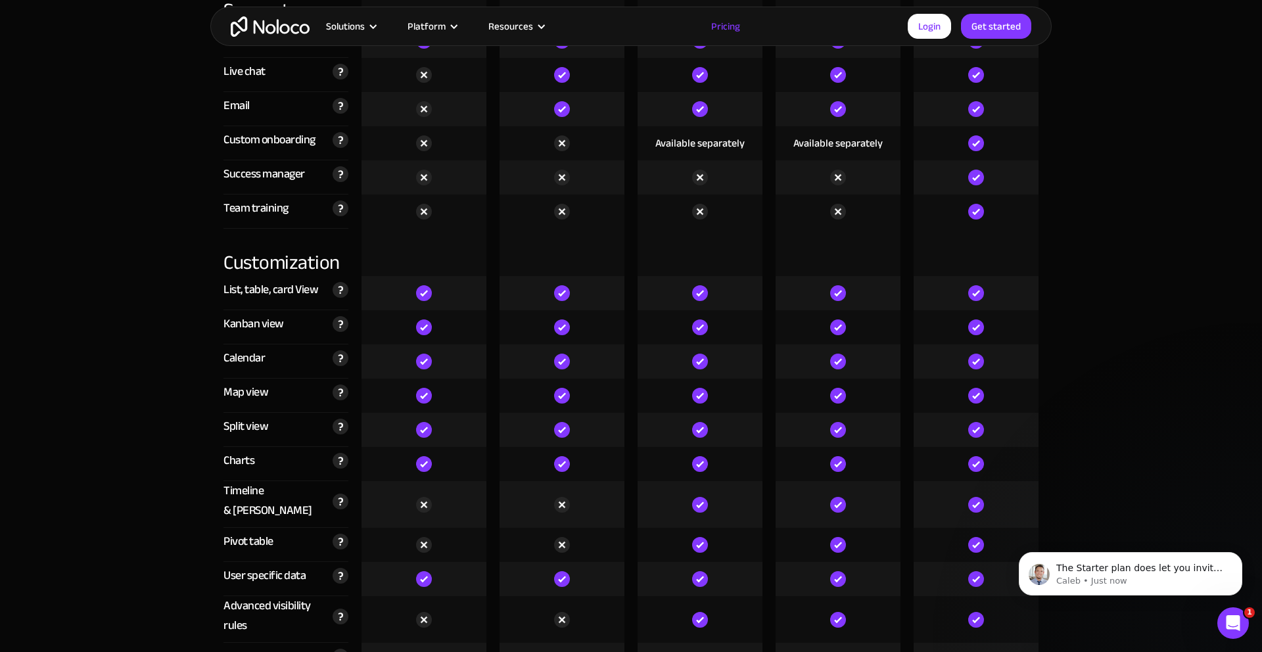
scroll to position [3581, 0]
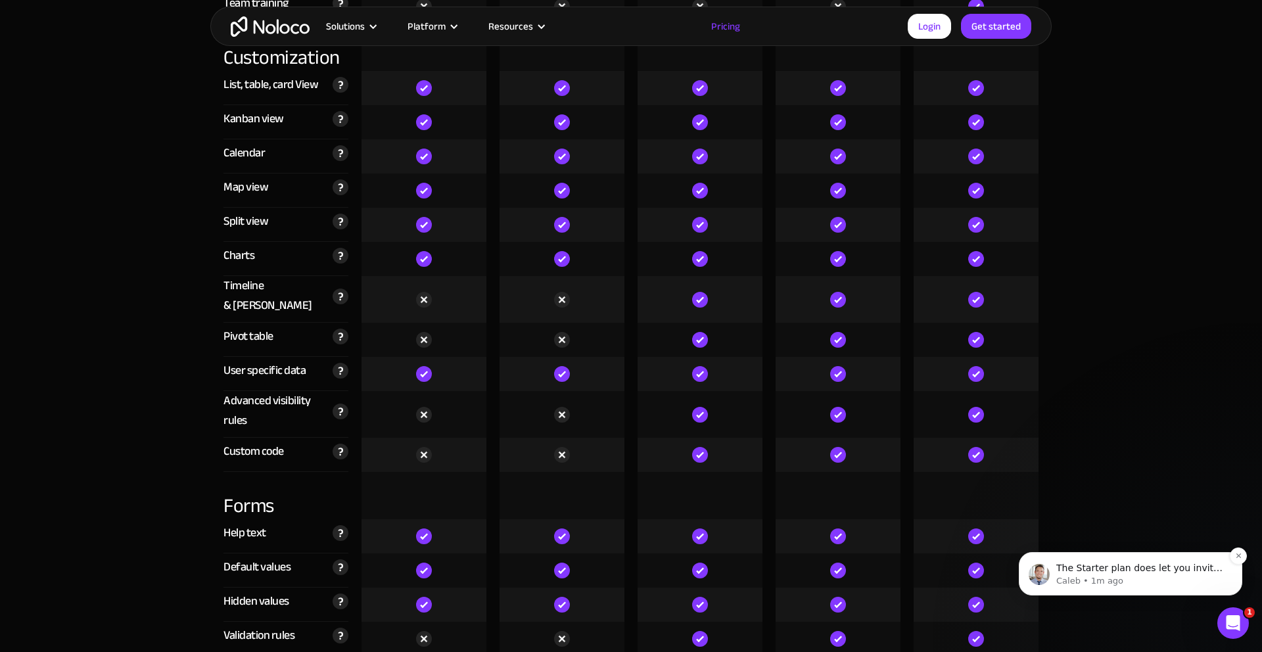
click at [1119, 563] on span "The Starter plan does let you invite clients, but it is limited to only 10 clie…" at bounding box center [1141, 633] width 168 height 141
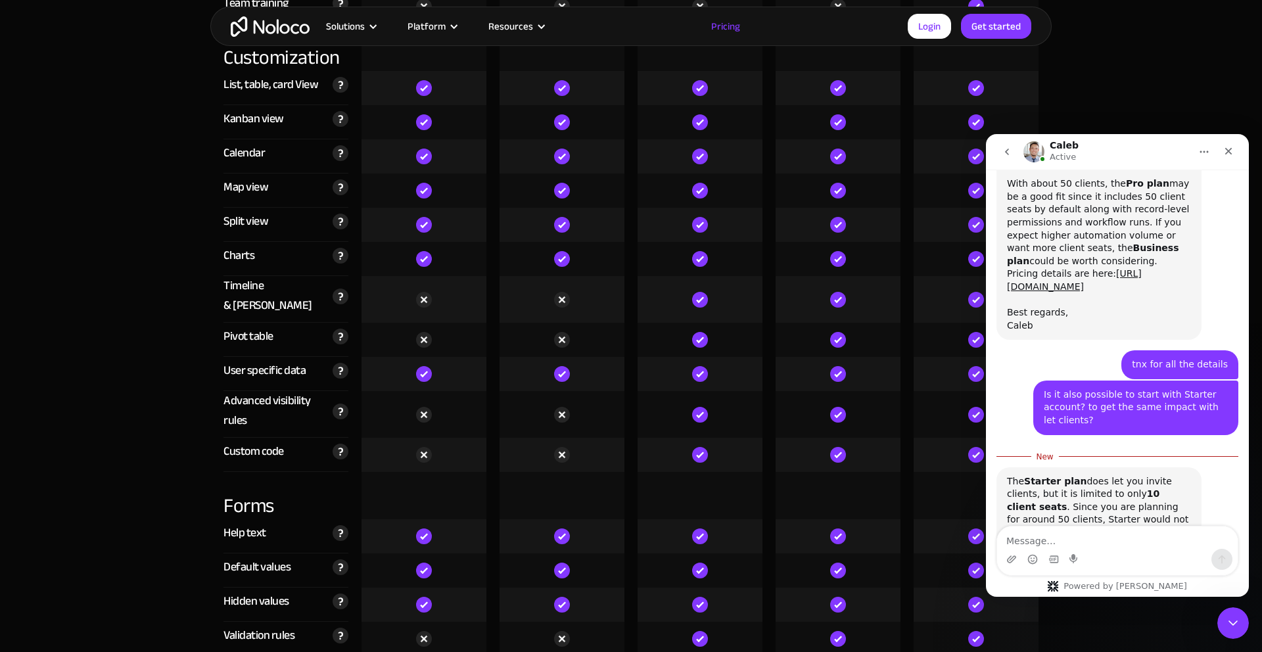
scroll to position [1464, 0]
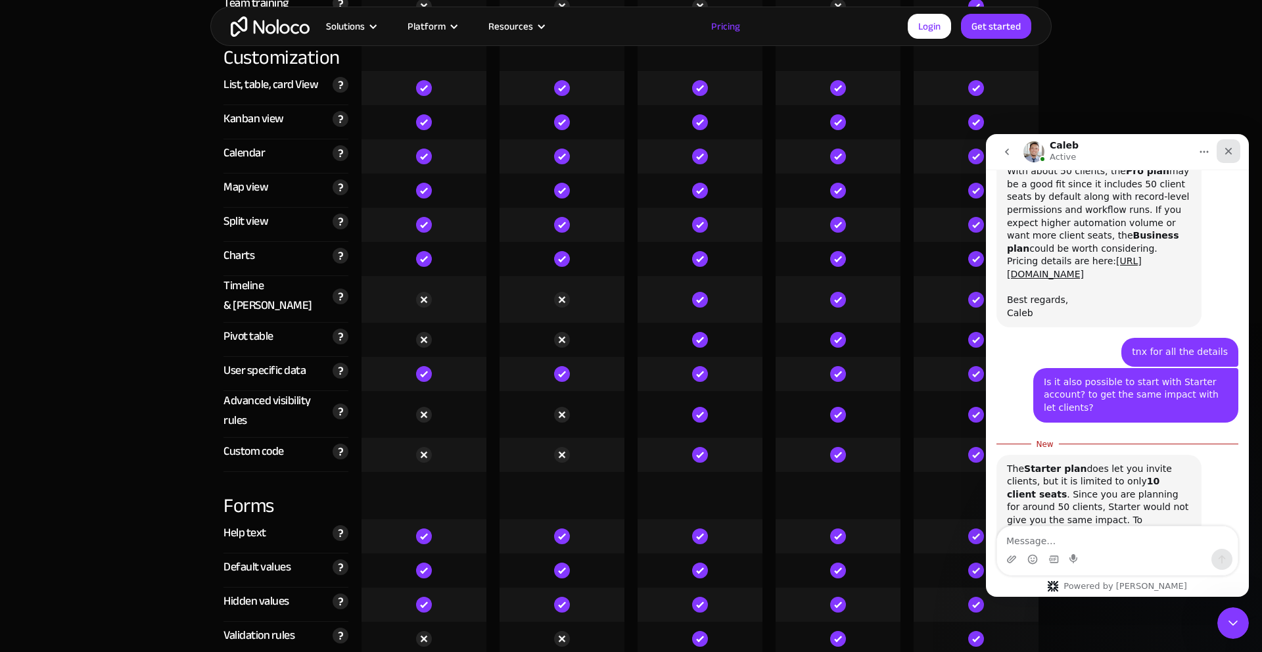
click at [1220, 149] on div "Close" at bounding box center [1229, 151] width 24 height 24
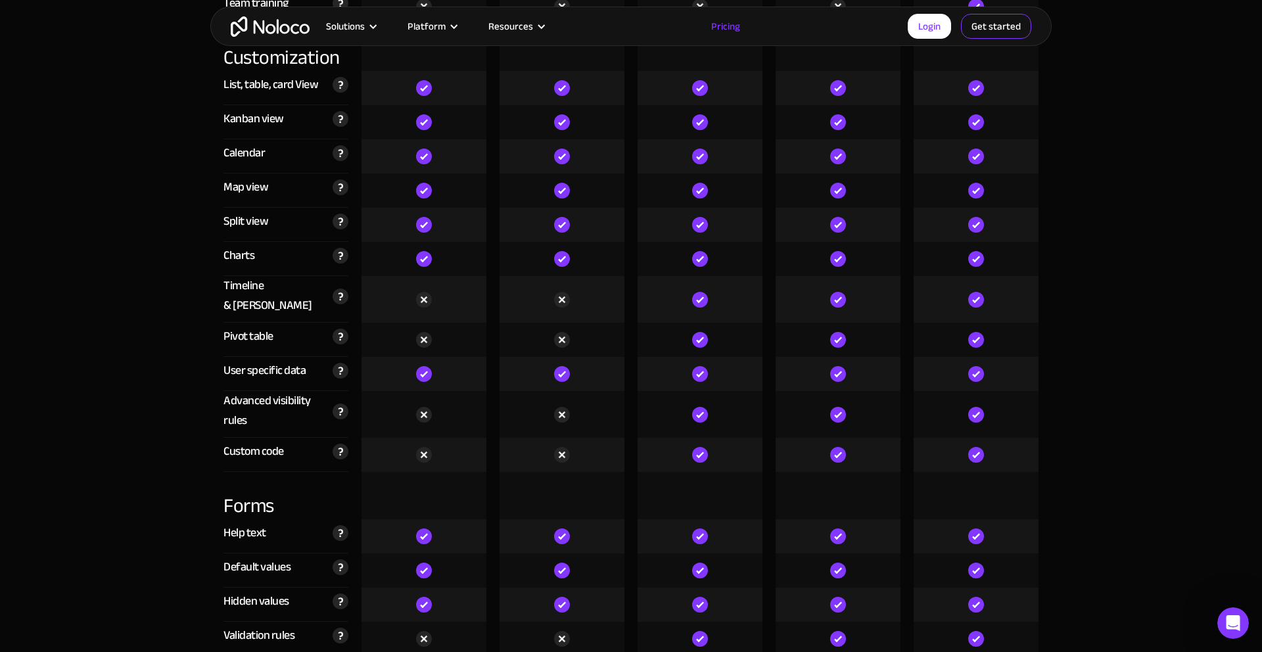
click at [978, 35] on link "Get started" at bounding box center [996, 26] width 70 height 25
click at [1230, 610] on div "Open Intercom Messenger" at bounding box center [1231, 621] width 43 height 43
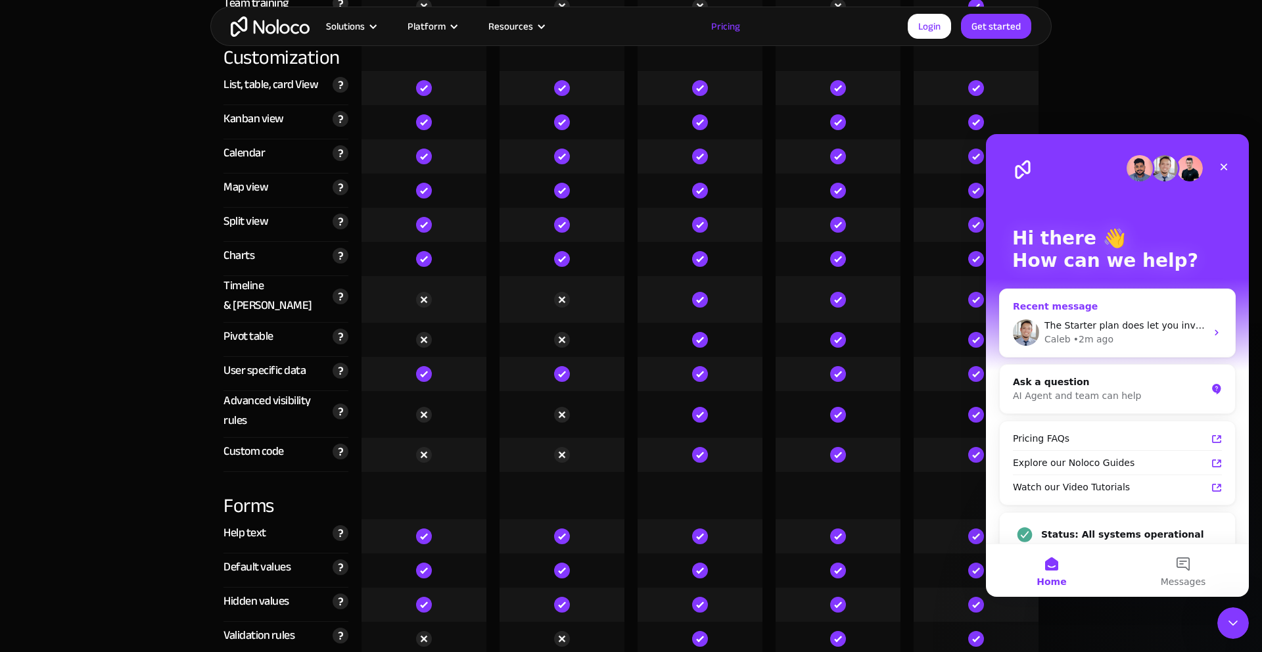
click at [1171, 336] on div "Caleb • 2m ago" at bounding box center [1126, 340] width 162 height 14
click at [1216, 336] on icon "Intercom messenger" at bounding box center [1217, 332] width 11 height 11
click at [1218, 330] on icon "Intercom messenger" at bounding box center [1217, 332] width 11 height 11
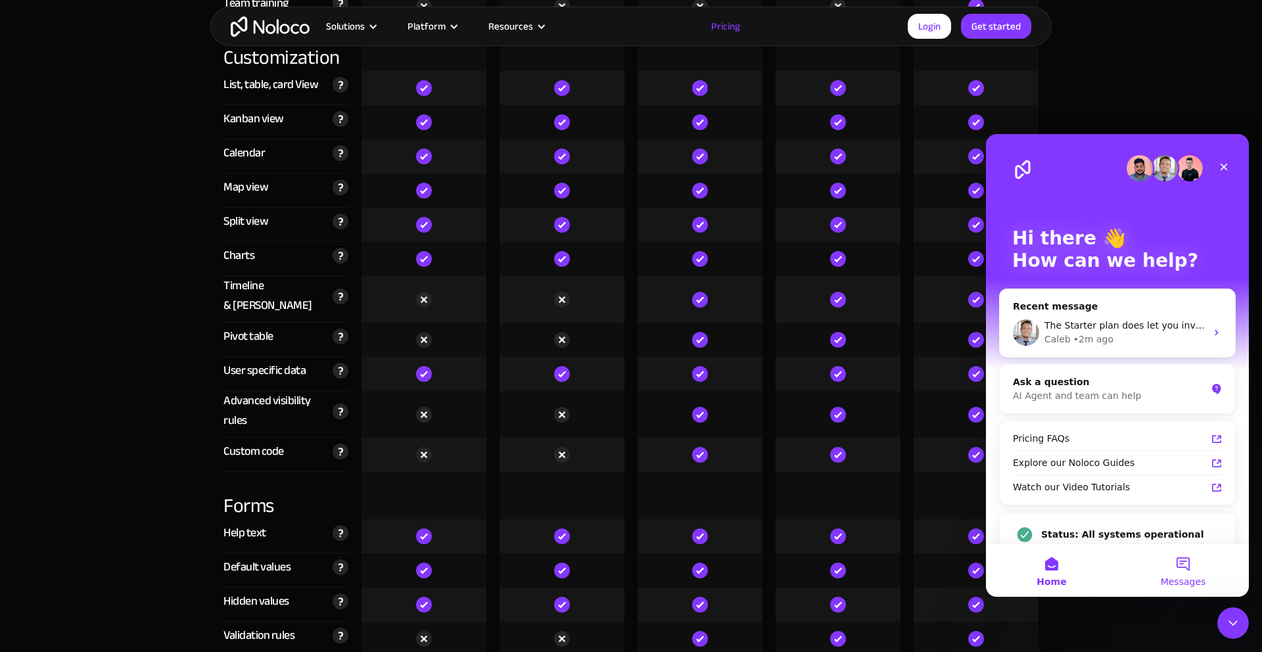
scroll to position [3649, 0]
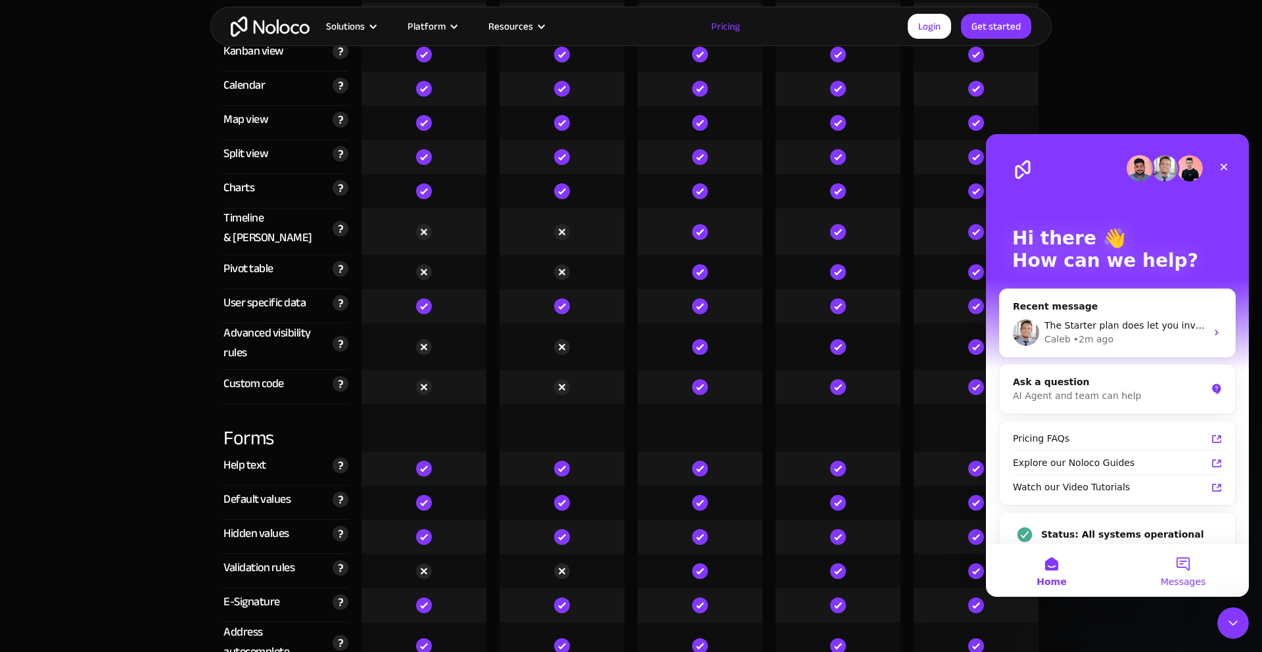
click at [1178, 560] on button "Messages" at bounding box center [1184, 570] width 132 height 53
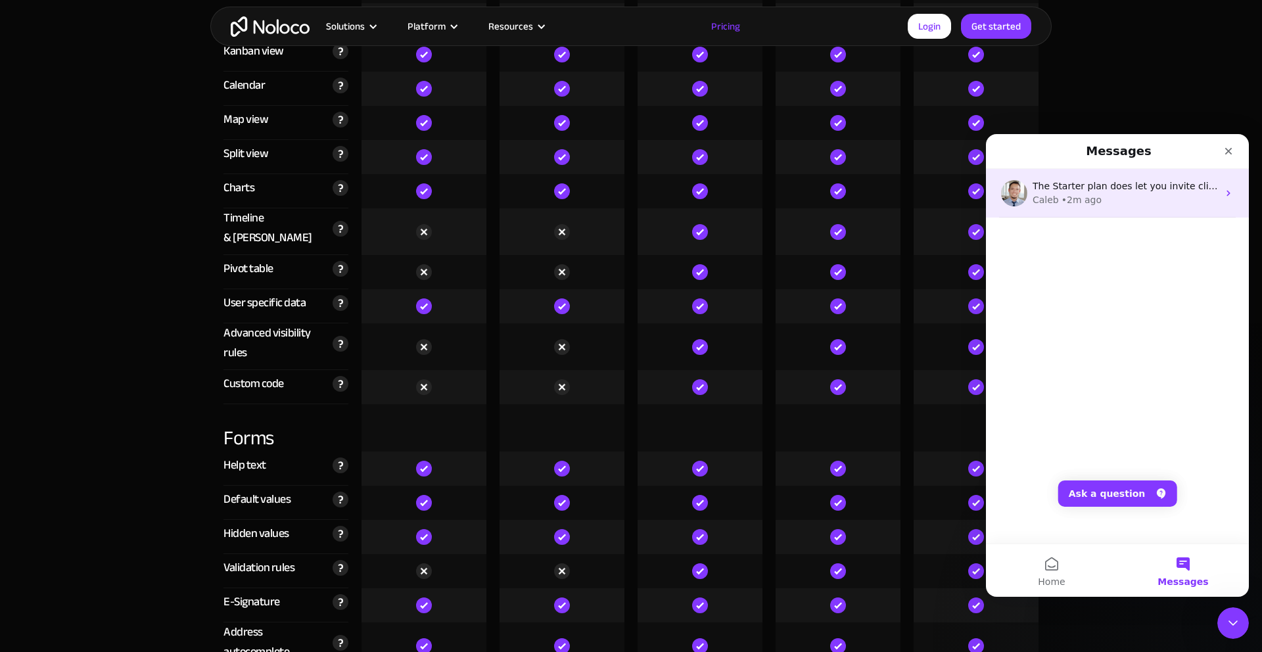
click at [1099, 207] on div "The Starter plan does let you invite clients, but it is limited to only 10 clie…" at bounding box center [1117, 193] width 263 height 49
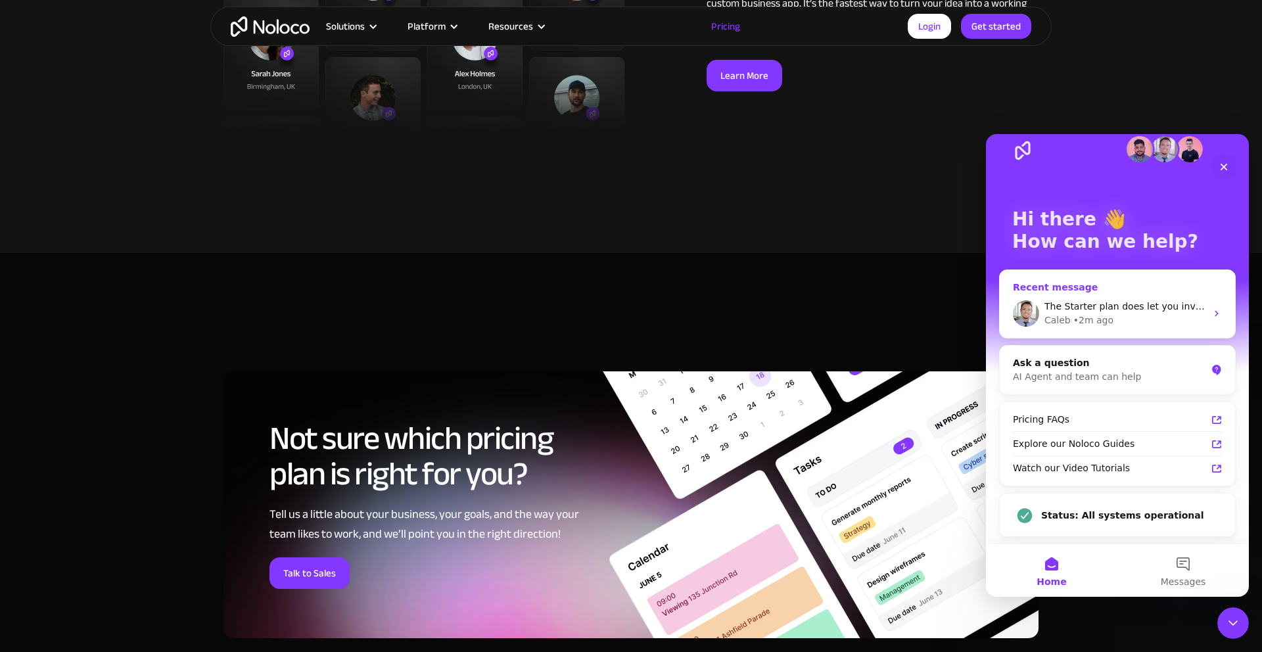
scroll to position [5271, 0]
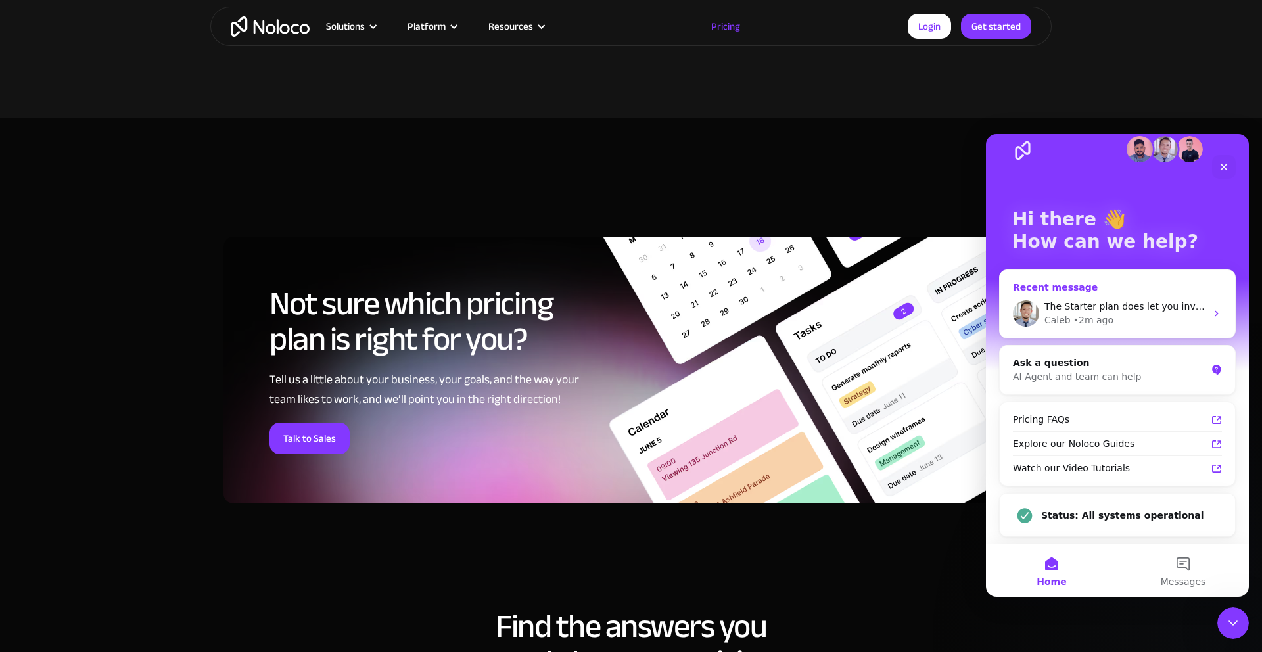
click at [1115, 316] on div "Caleb • 2m ago" at bounding box center [1126, 321] width 162 height 14
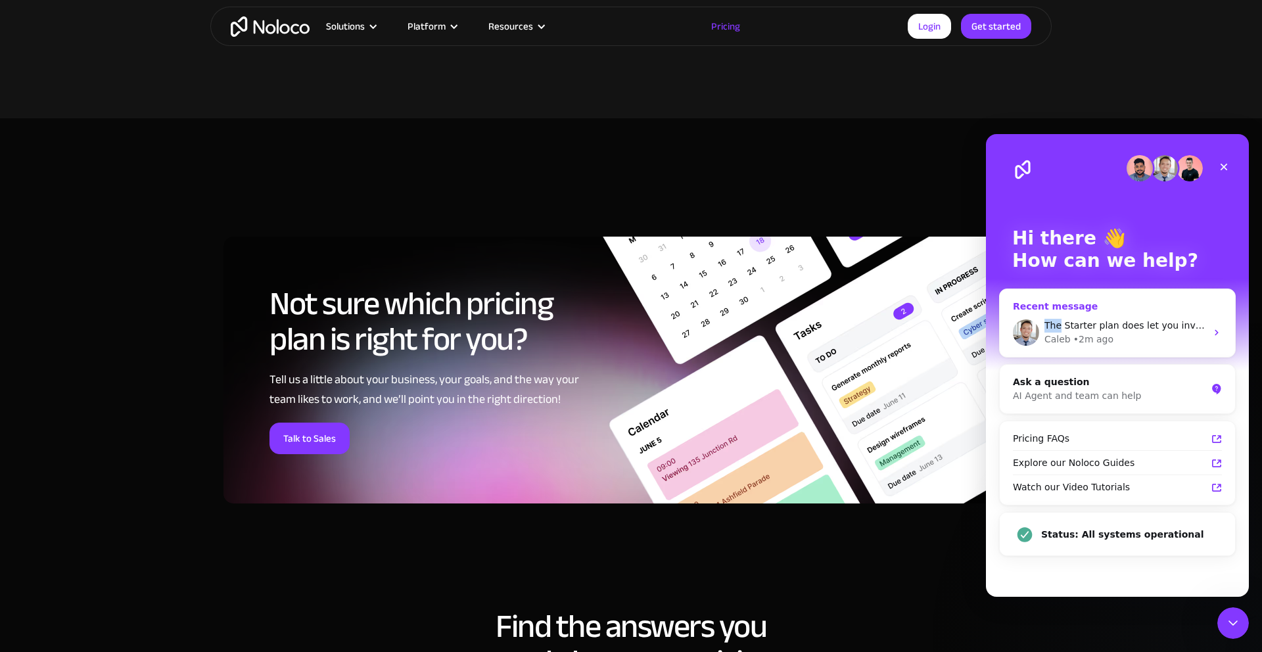
click at [1115, 316] on div "The Starter plan does let you invite clients, but it is limited to only 10 clie…" at bounding box center [1117, 332] width 235 height 49
click at [1038, 329] on img "Intercom messenger" at bounding box center [1026, 333] width 26 height 26
click at [1030, 295] on div "Recent message The Starter plan does let you invite clients, but it is limited …" at bounding box center [1117, 323] width 237 height 69
click at [1027, 314] on div "The Starter plan does let you invite clients, but it is limited to only 10 clie…" at bounding box center [1117, 332] width 235 height 49
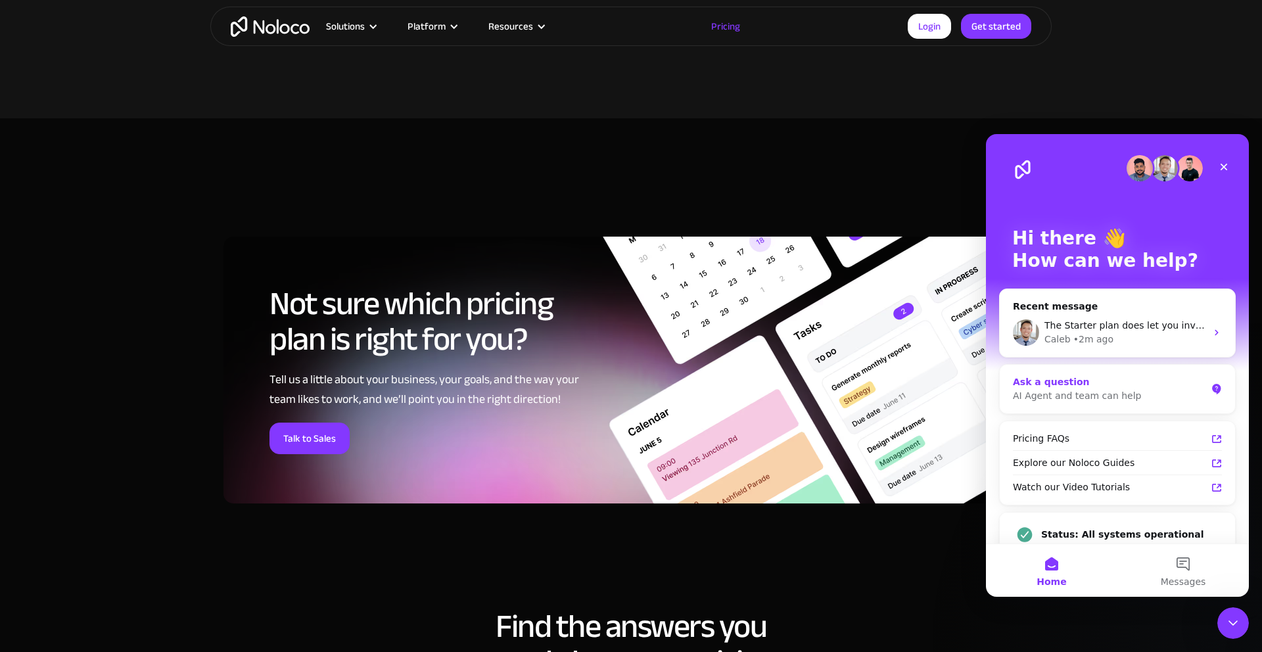
drag, startPoint x: 1039, startPoint y: 340, endPoint x: 1047, endPoint y: 364, distance: 25.8
click at [1039, 340] on div "Intercom messenger" at bounding box center [1026, 333] width 26 height 26
click at [1197, 578] on span "Messages" at bounding box center [1183, 581] width 45 height 9
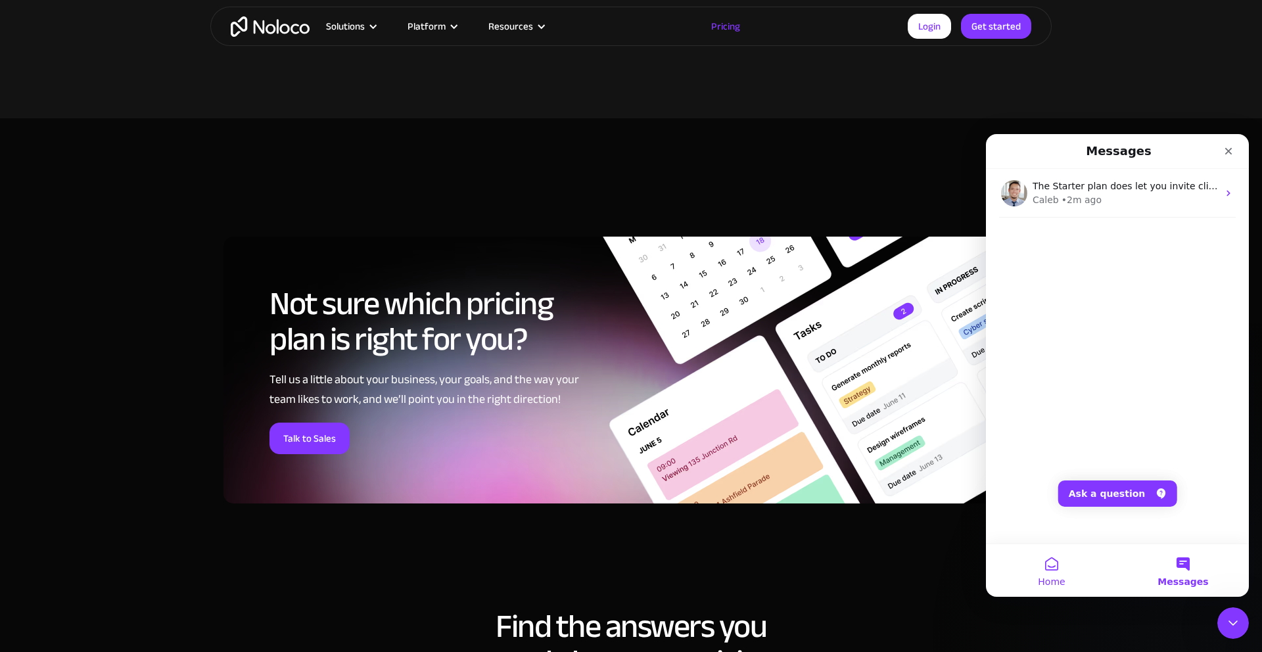
click at [1056, 577] on span "Home" at bounding box center [1051, 581] width 27 height 9
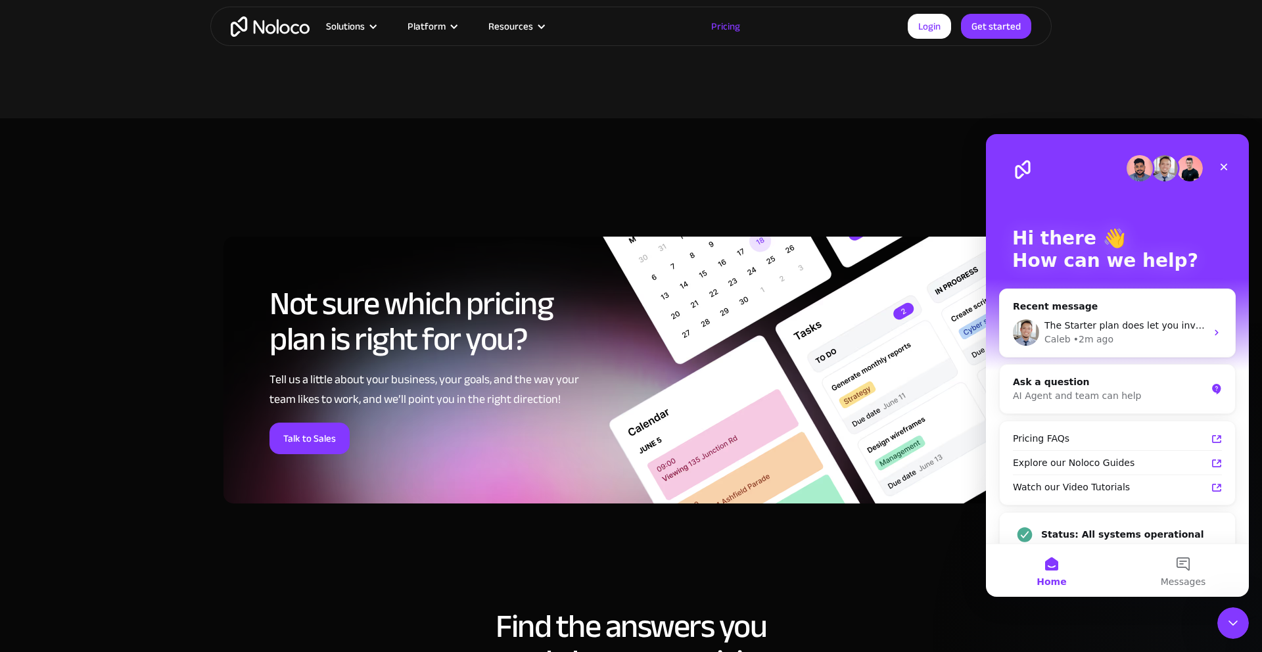
click at [1056, 577] on span "Home" at bounding box center [1052, 581] width 30 height 9
click at [1186, 565] on button "Messages" at bounding box center [1184, 570] width 132 height 53
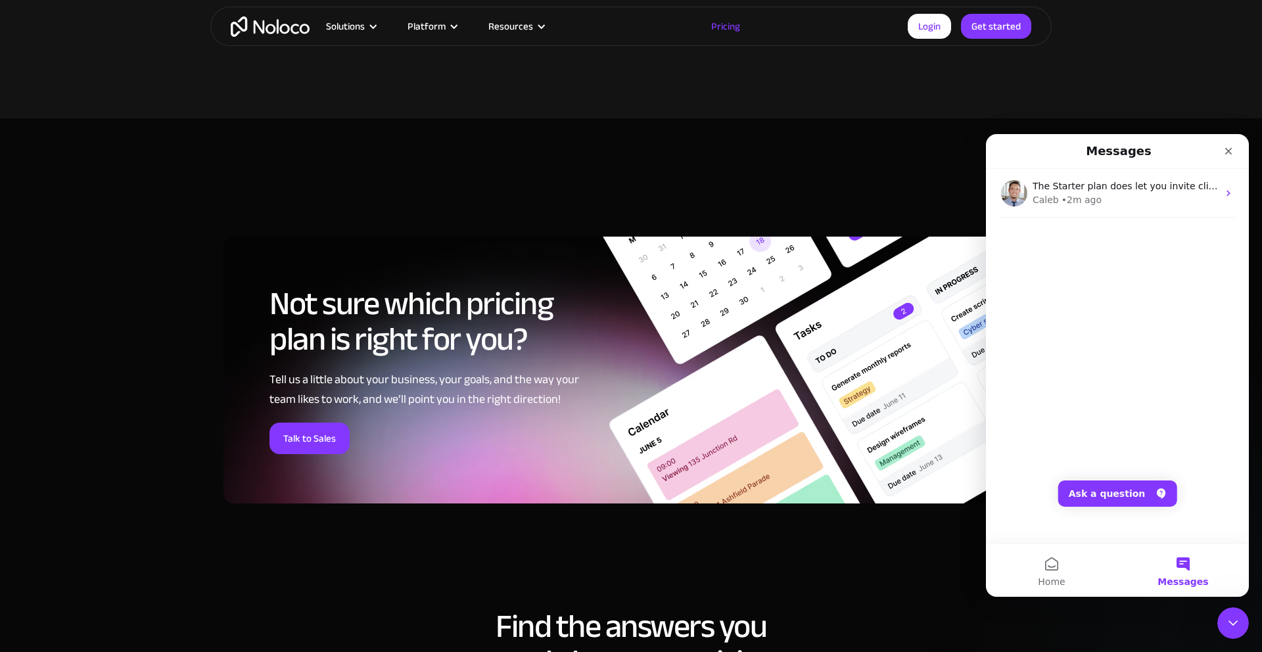
scroll to position [5596, 0]
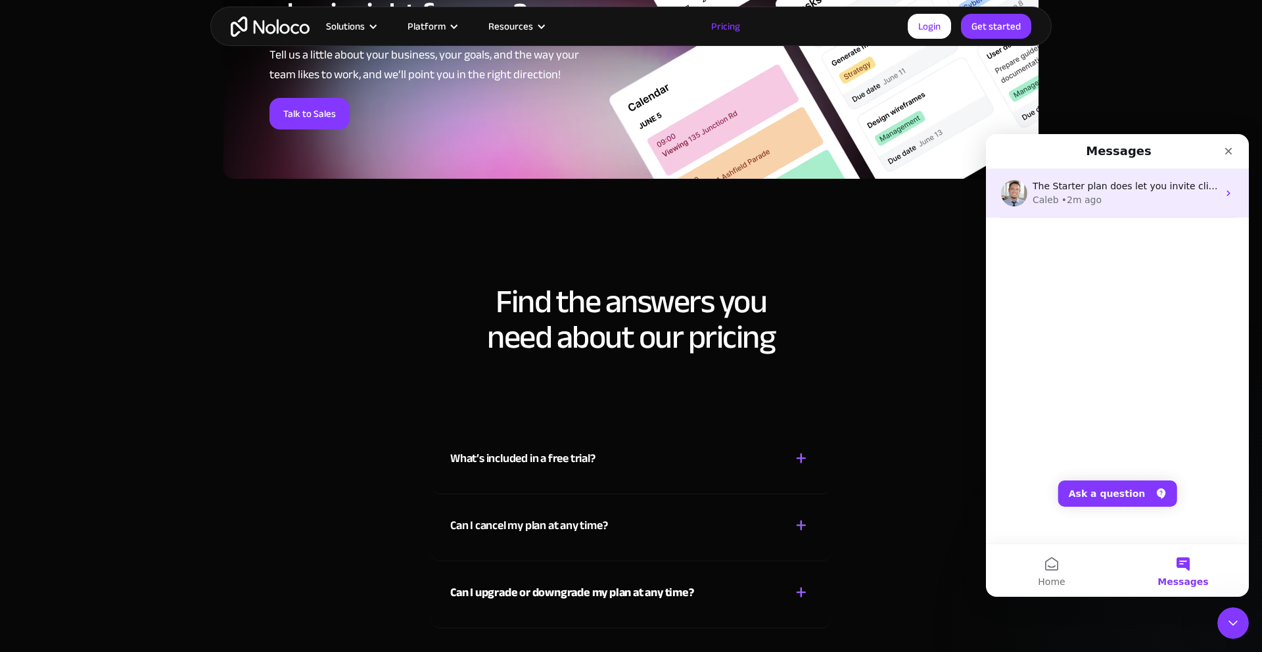
click at [1230, 192] on icon "Intercom messenger" at bounding box center [1229, 193] width 11 height 11
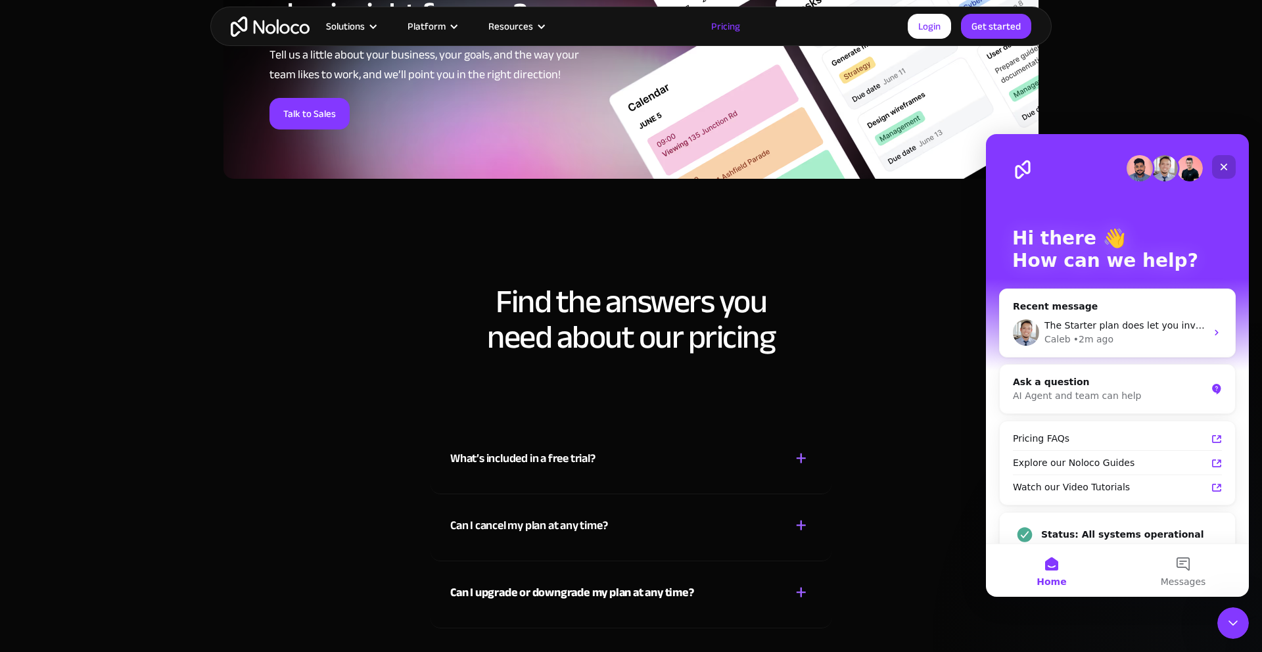
click at [1223, 174] on div "Close" at bounding box center [1224, 167] width 24 height 24
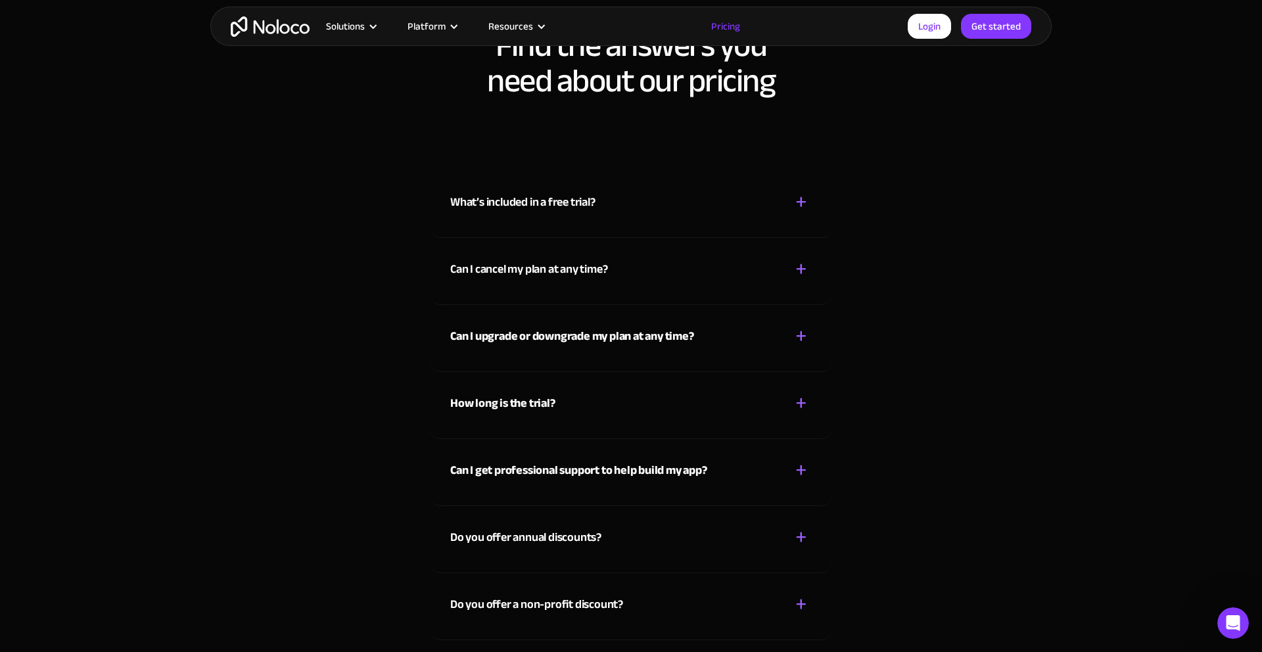
scroll to position [5835, 0]
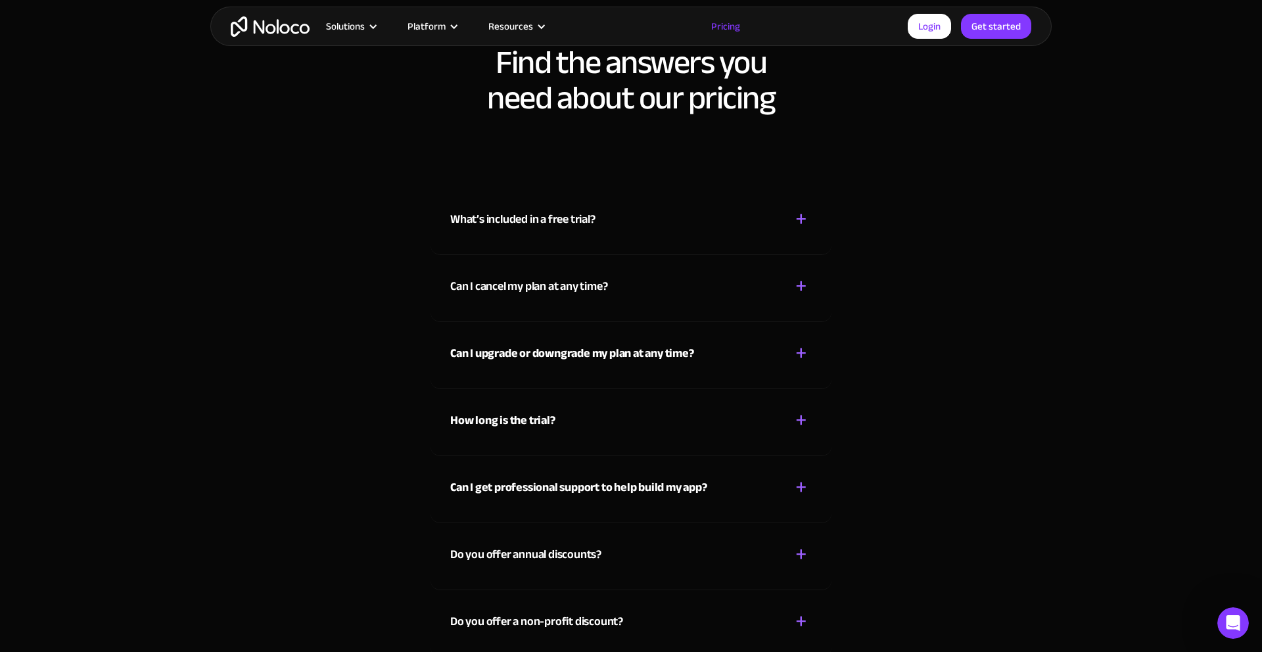
click at [500, 210] on div "What’s included in a free trial?" at bounding box center [522, 220] width 145 height 20
